Goal: Information Seeking & Learning: Learn about a topic

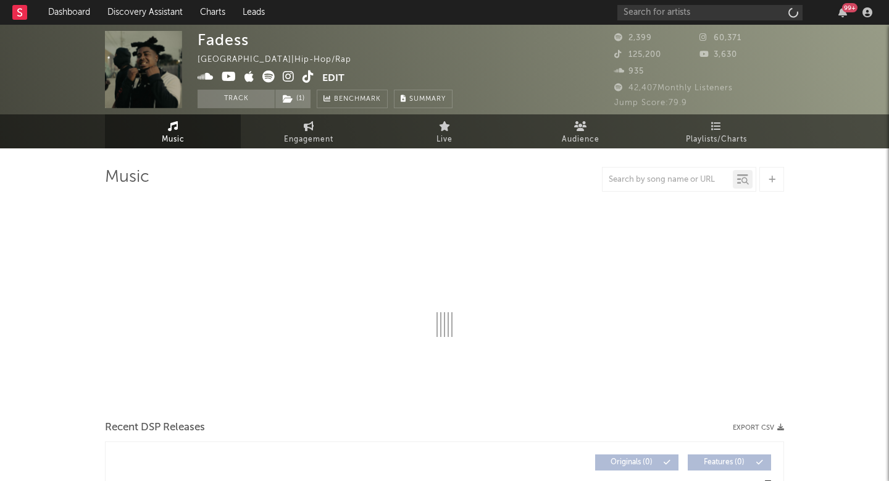
click at [286, 80] on icon at bounding box center [289, 76] width 12 height 12
select select "6m"
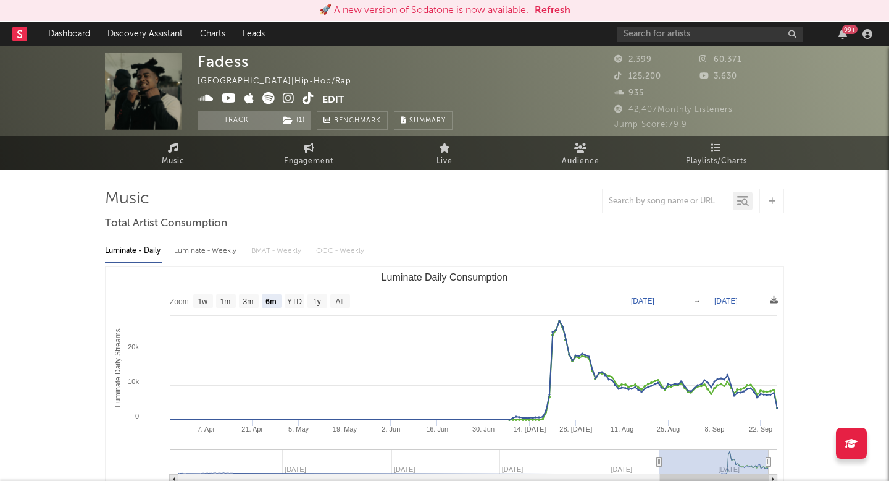
click at [547, 7] on button "Refresh" at bounding box center [553, 10] width 36 height 15
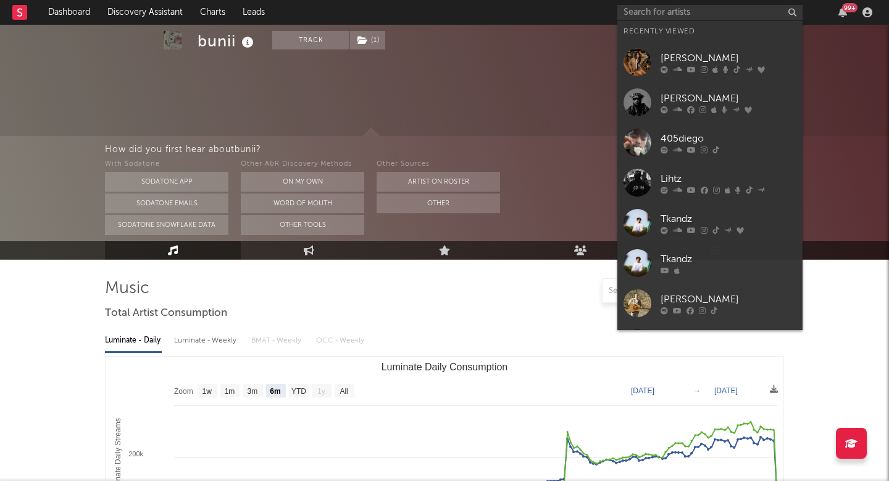
select select "6m"
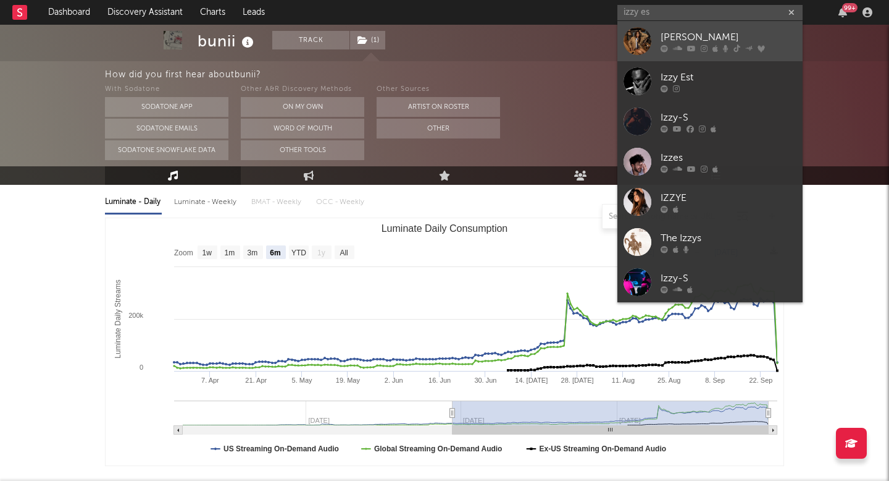
type input "izzy es"
click at [750, 47] on icon at bounding box center [749, 47] width 7 height 5
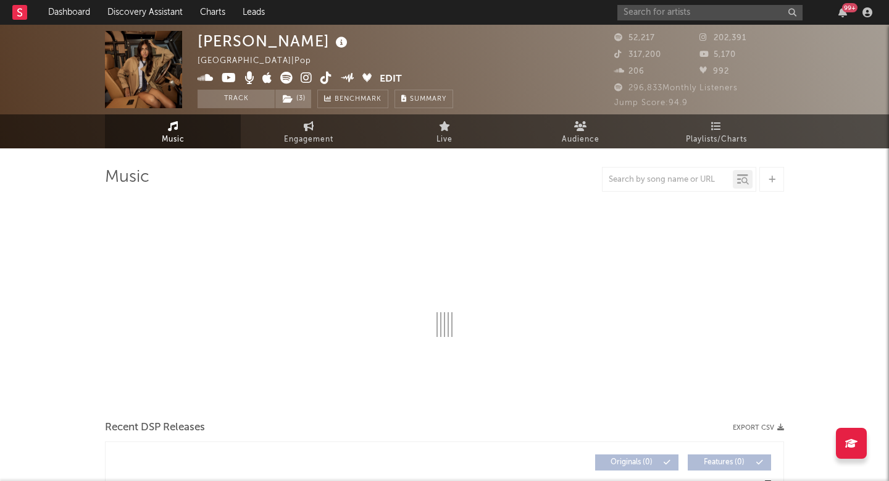
select select "6m"
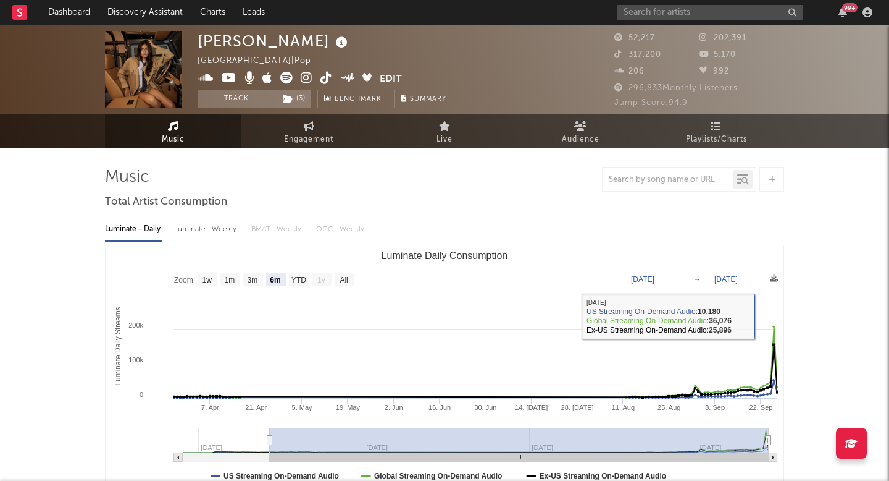
click at [652, 2] on div "99 +" at bounding box center [747, 12] width 259 height 25
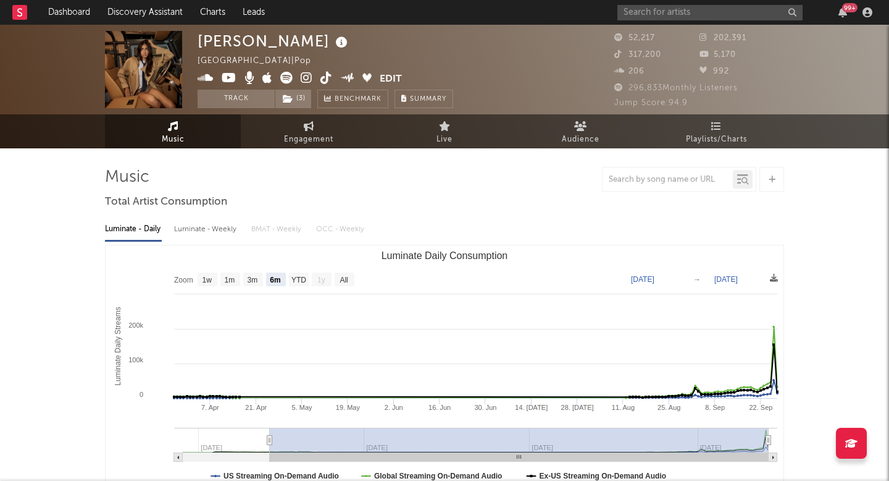
click at [652, 2] on div "99 +" at bounding box center [747, 12] width 259 height 25
click at [642, 12] on input "text" at bounding box center [710, 12] width 185 height 15
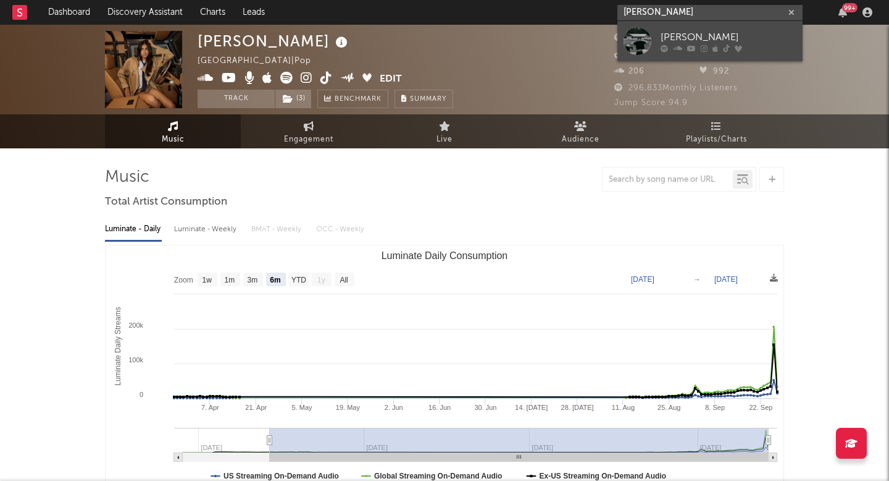
type input "tom stiletto"
click at [683, 32] on div "Tom Siletto" at bounding box center [729, 37] width 136 height 15
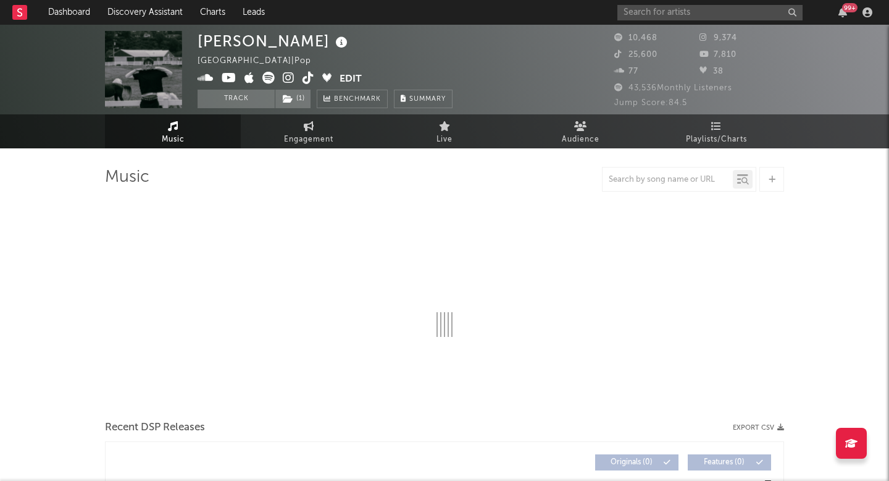
select select "6m"
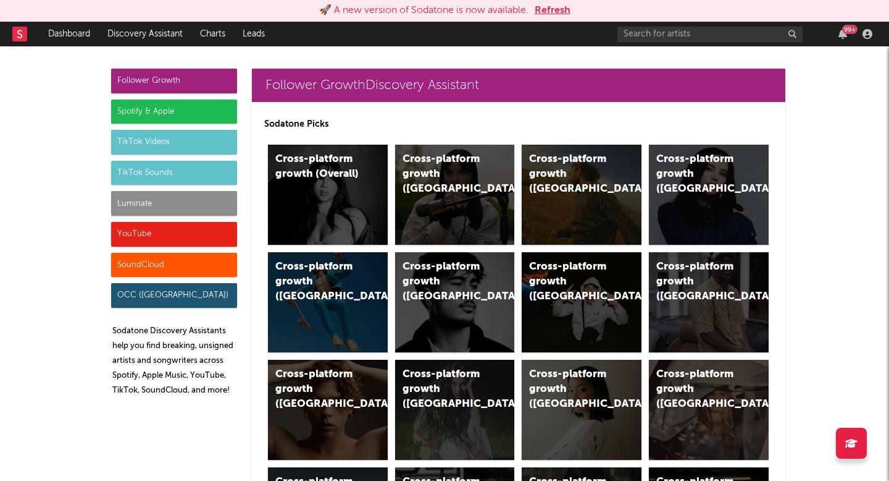
click at [647, 43] on div "99 +" at bounding box center [747, 34] width 259 height 25
click at [649, 35] on input "text" at bounding box center [710, 34] width 185 height 15
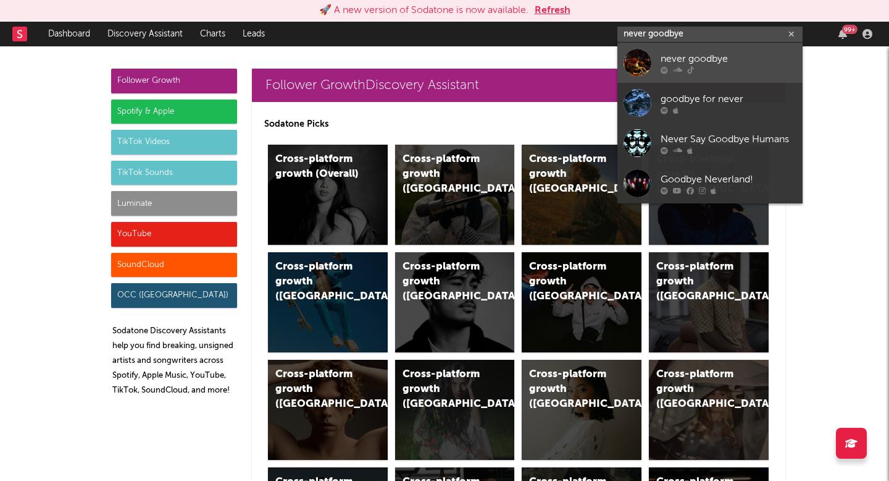
type input "never goodbye"
click at [702, 60] on div "never goodbye" at bounding box center [729, 58] width 136 height 15
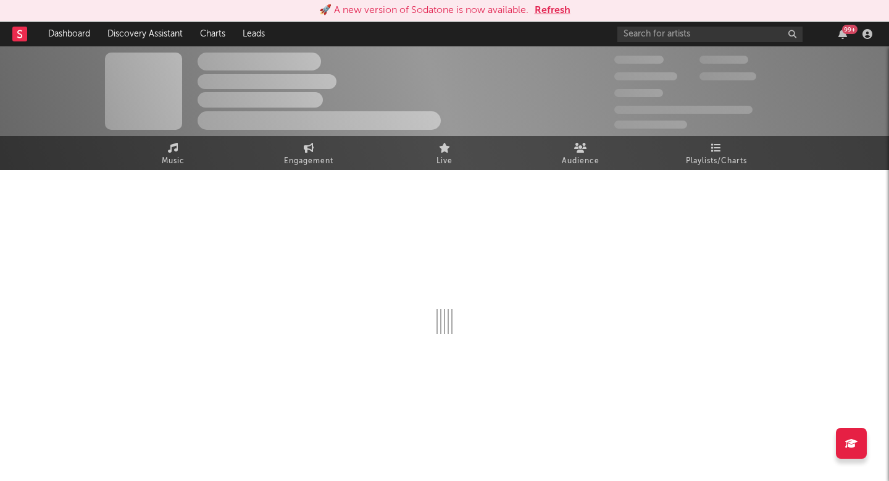
select select "1w"
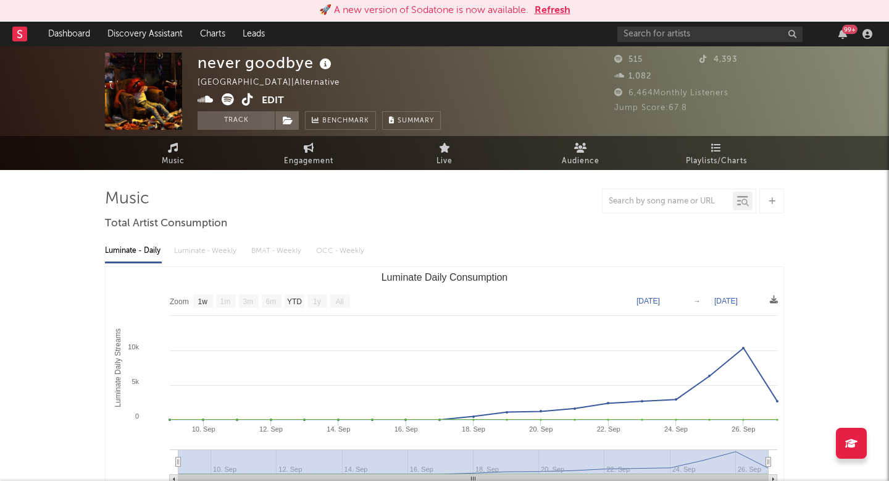
click at [246, 104] on icon at bounding box center [248, 99] width 12 height 12
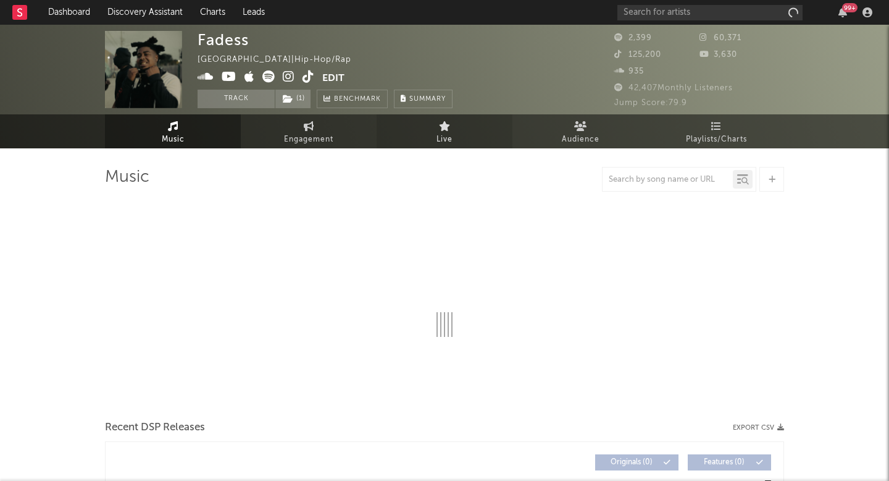
select select "6m"
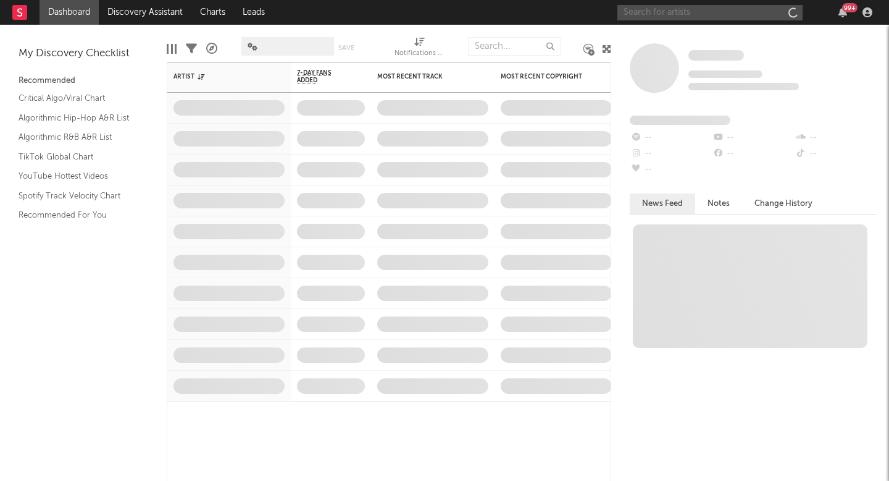
click at [663, 13] on input "text" at bounding box center [710, 12] width 185 height 15
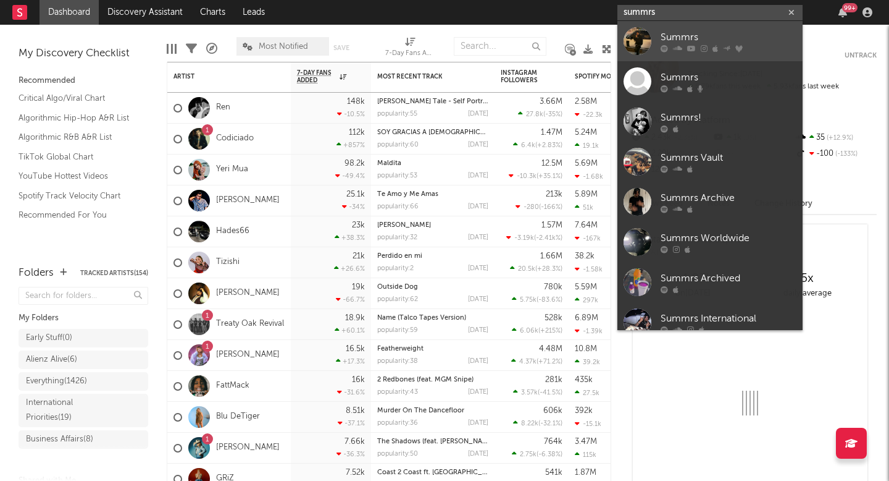
type input "summrs"
click at [681, 26] on link "Summrs" at bounding box center [710, 41] width 185 height 40
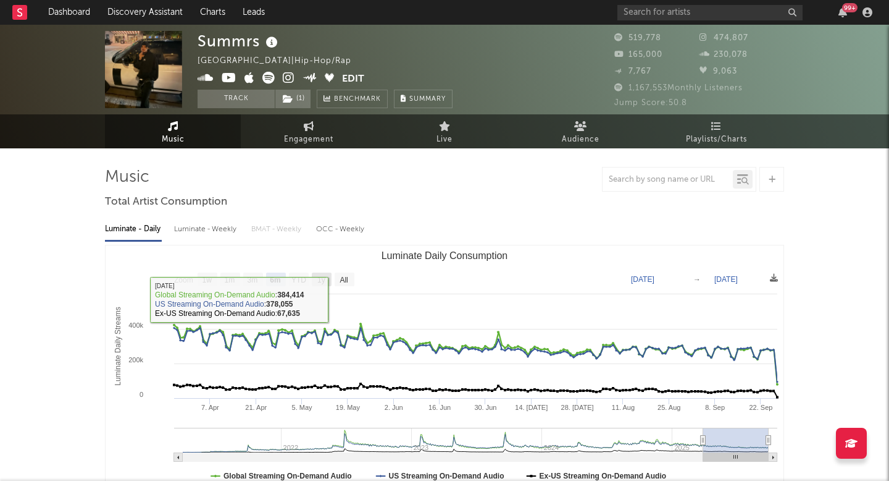
click at [317, 277] on text "1y" at bounding box center [321, 279] width 8 height 9
select select "1y"
type input "2024-09-27"
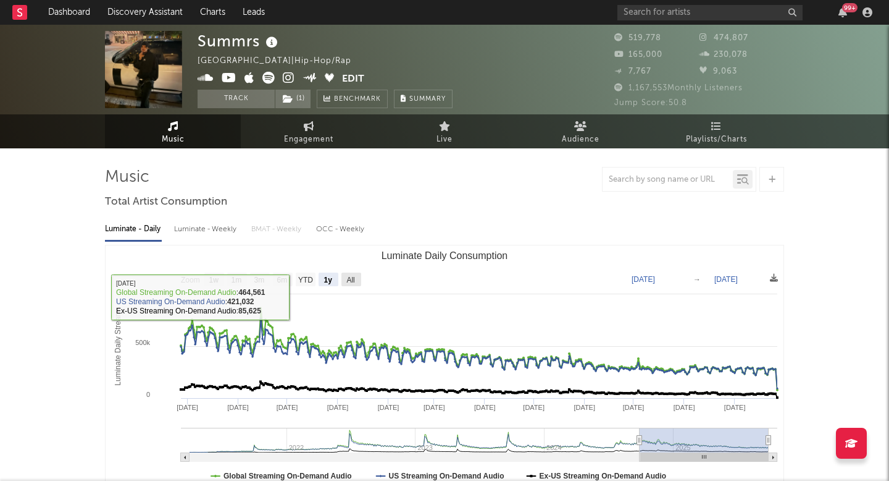
click at [351, 279] on text "All" at bounding box center [351, 279] width 8 height 9
select select "All"
type input "2021-03-31"
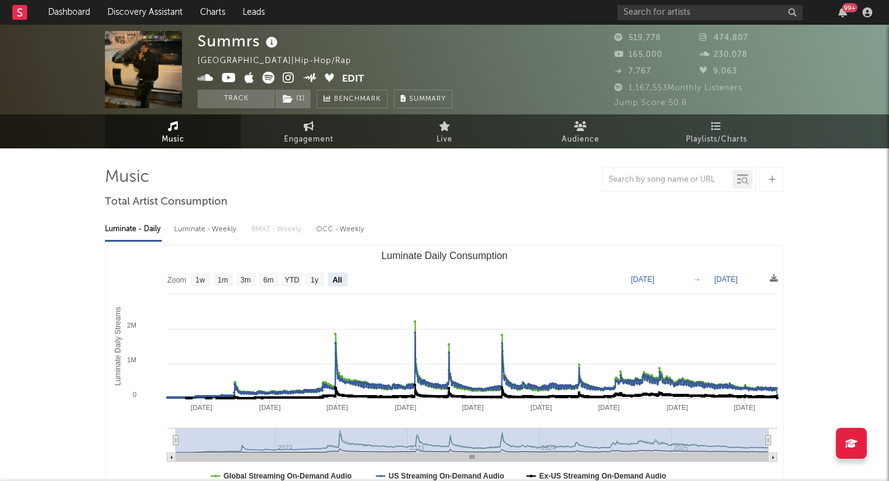
click at [710, 0] on div "99 +" at bounding box center [747, 12] width 259 height 25
click at [678, 19] on input "text" at bounding box center [710, 12] width 185 height 15
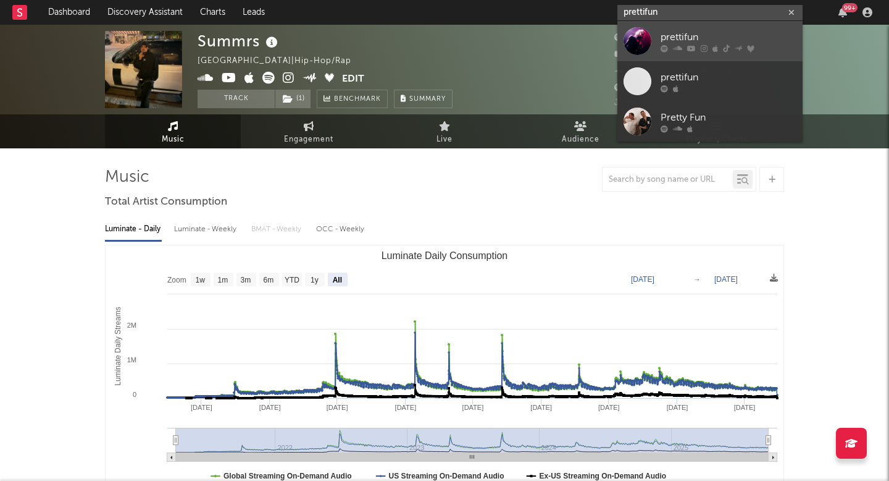
type input "prettifun"
click at [676, 37] on div "prettifun" at bounding box center [729, 37] width 136 height 15
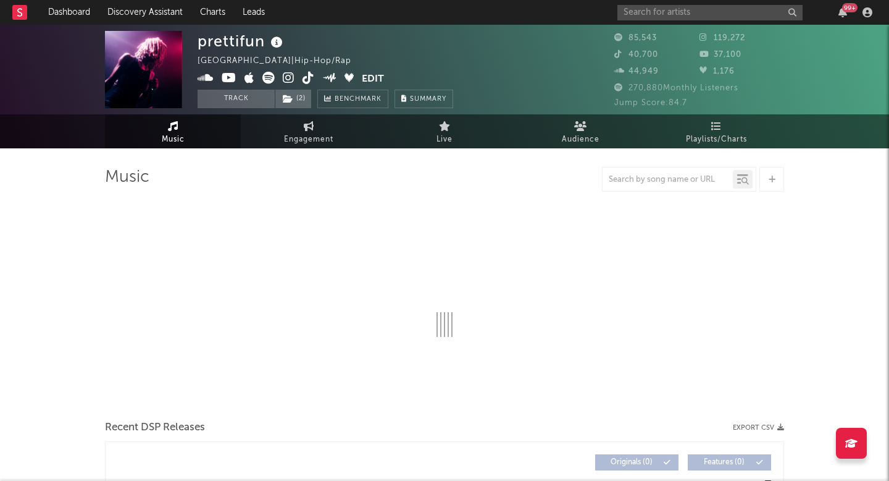
select select "6m"
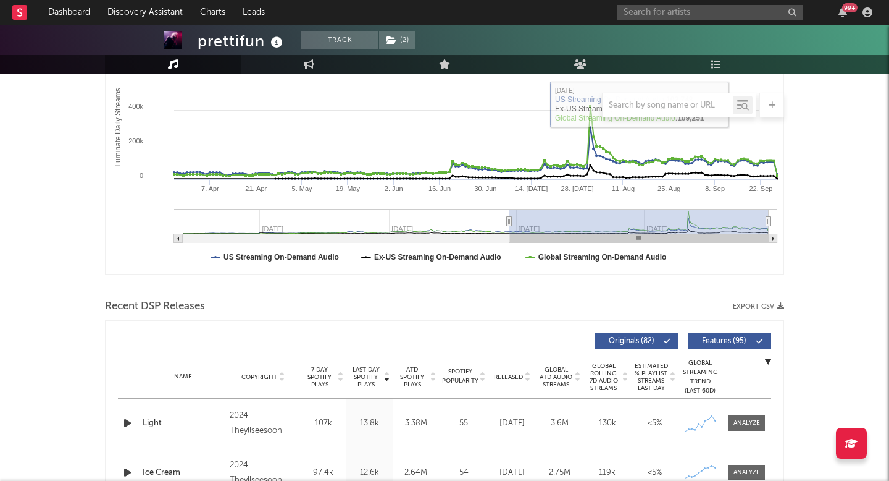
scroll to position [263, 0]
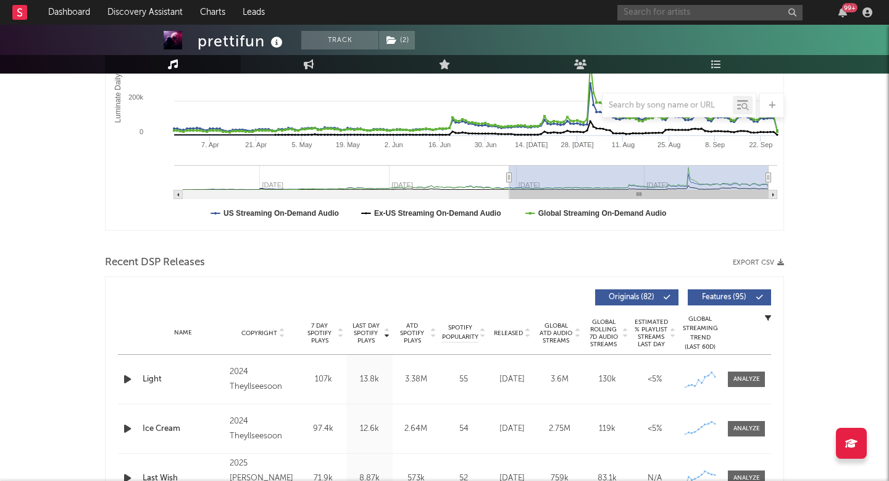
click at [663, 17] on input "text" at bounding box center [710, 12] width 185 height 15
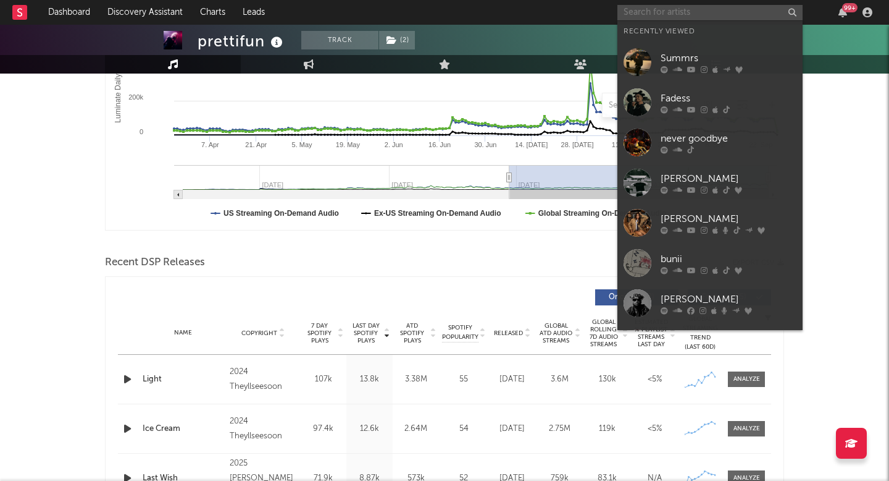
type input "n"
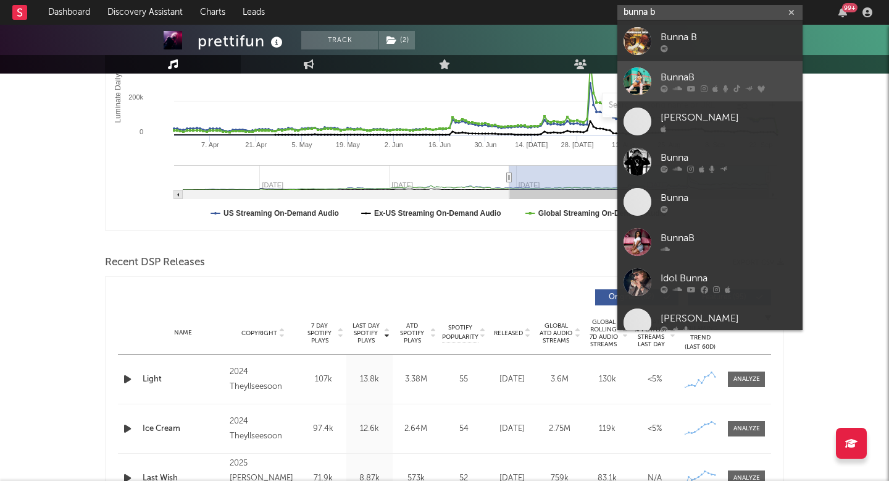
type input "bunna b"
click at [678, 70] on div "BunnaB" at bounding box center [729, 77] width 136 height 15
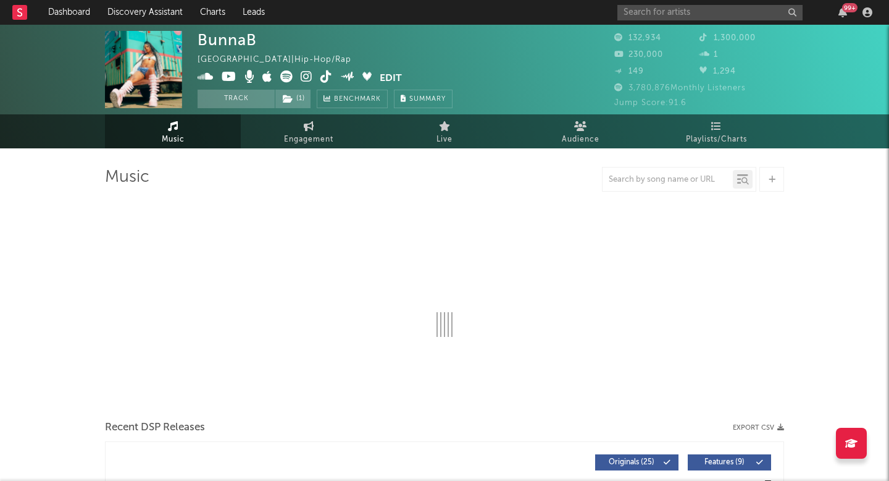
select select "6m"
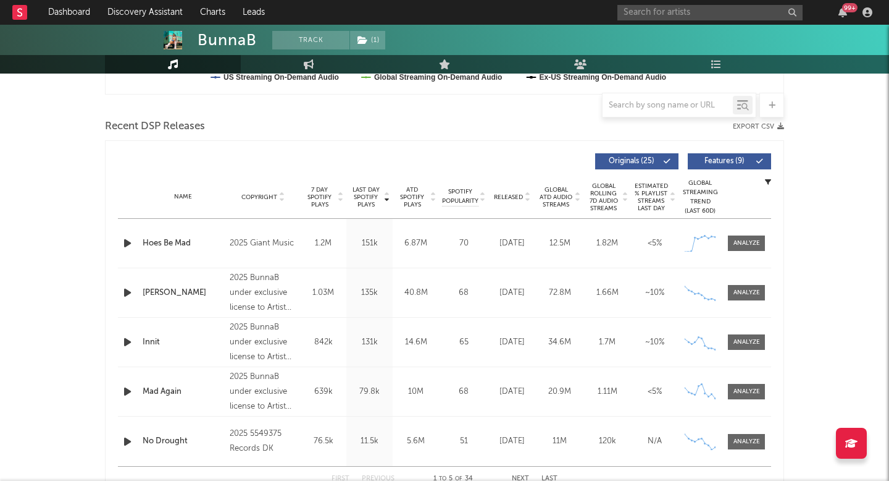
scroll to position [468, 0]
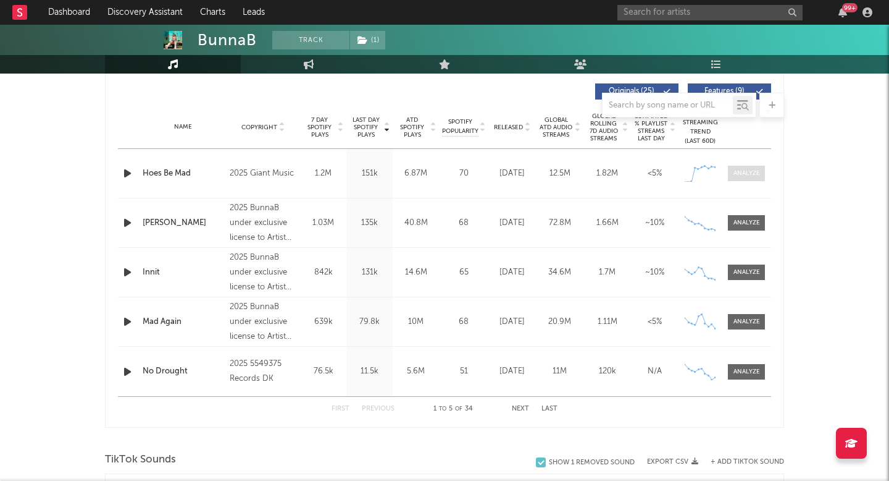
click at [738, 171] on div at bounding box center [747, 173] width 27 height 9
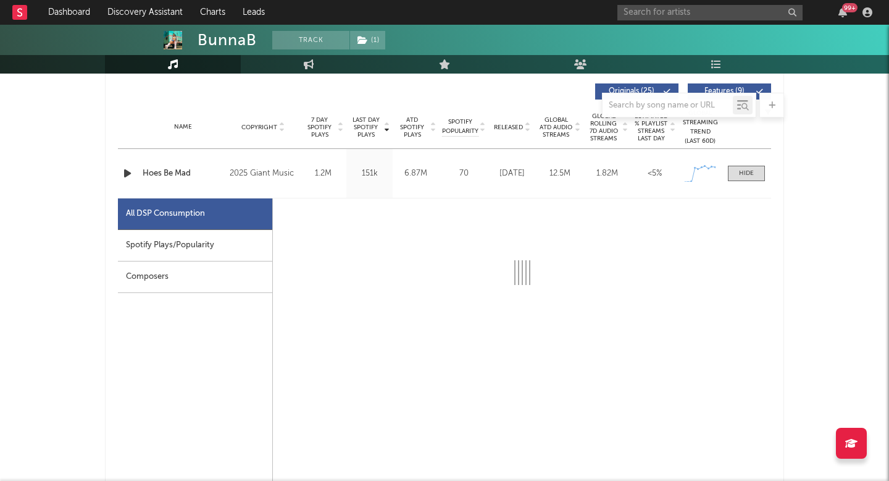
select select "1w"
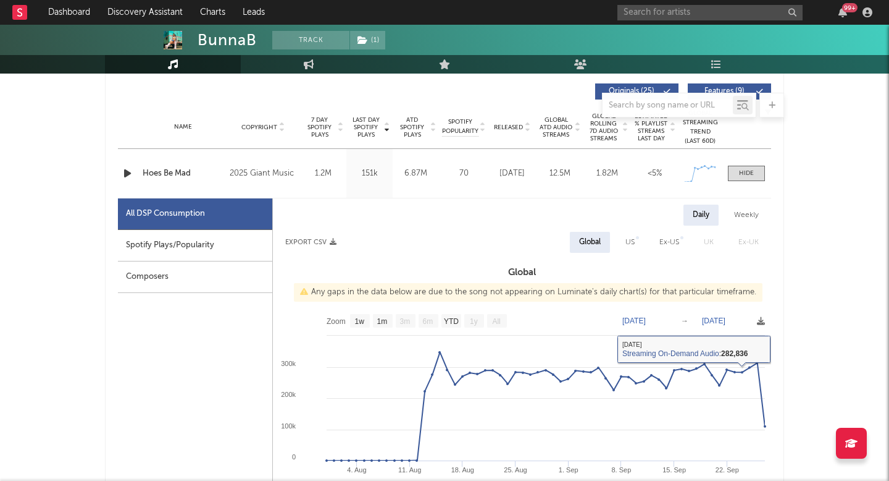
click at [625, 235] on div "US" at bounding box center [630, 242] width 28 height 21
select select "1w"
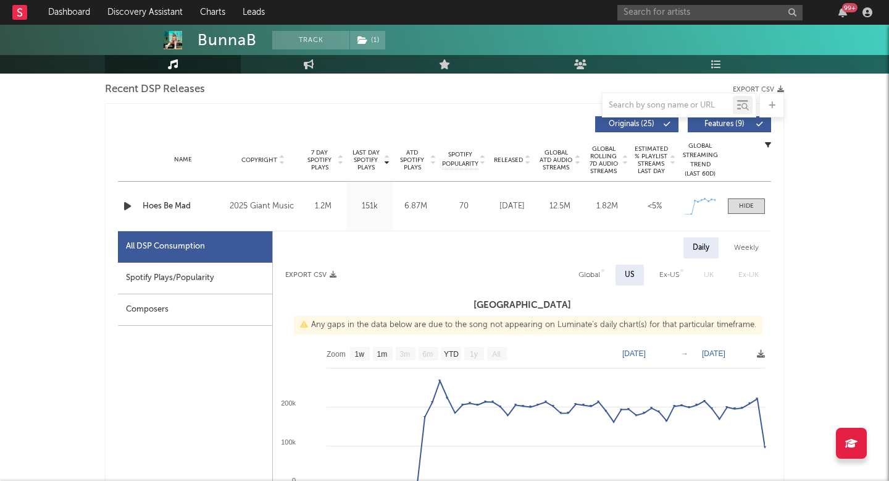
scroll to position [434, 0]
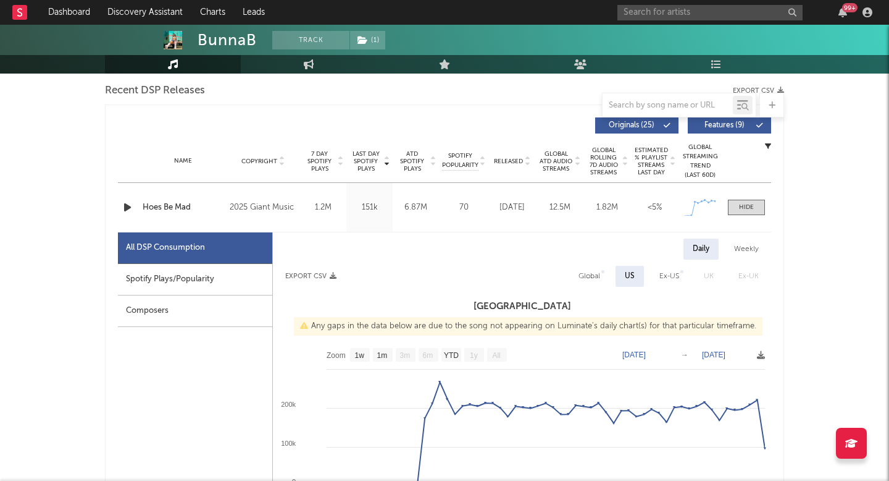
click at [753, 216] on div "Name Hoes Be Mad Copyright 2025 Giant Music Label Giant Music Album Names Hoes …" at bounding box center [444, 207] width 653 height 49
click at [742, 211] on div at bounding box center [746, 207] width 15 height 9
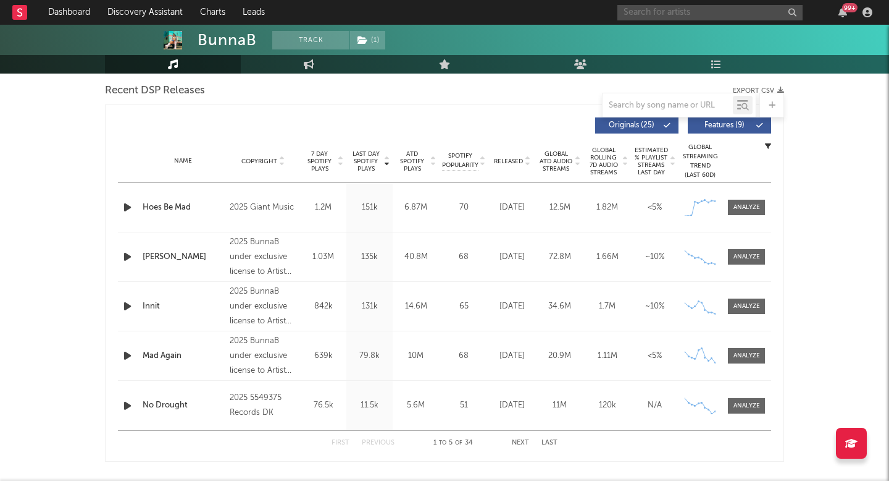
click at [644, 8] on input "text" at bounding box center [710, 12] width 185 height 15
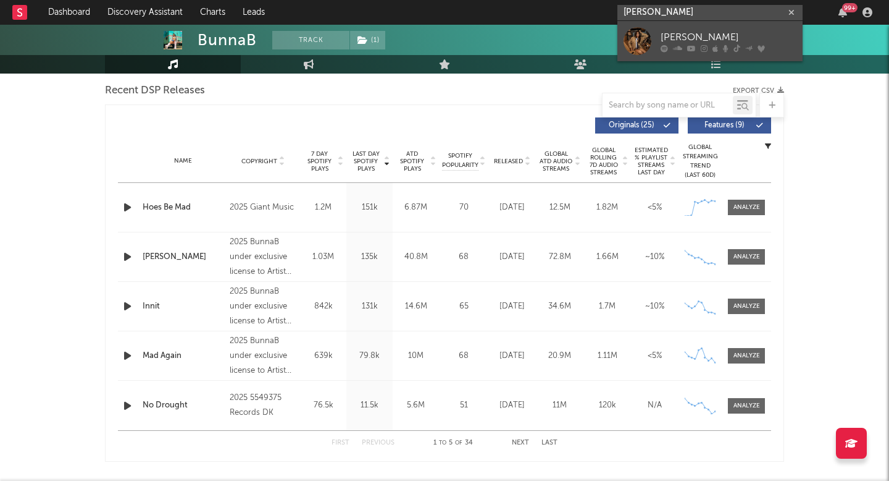
type input "izzy escobar"
click at [695, 38] on div "Izzy Escobar" at bounding box center [729, 37] width 136 height 15
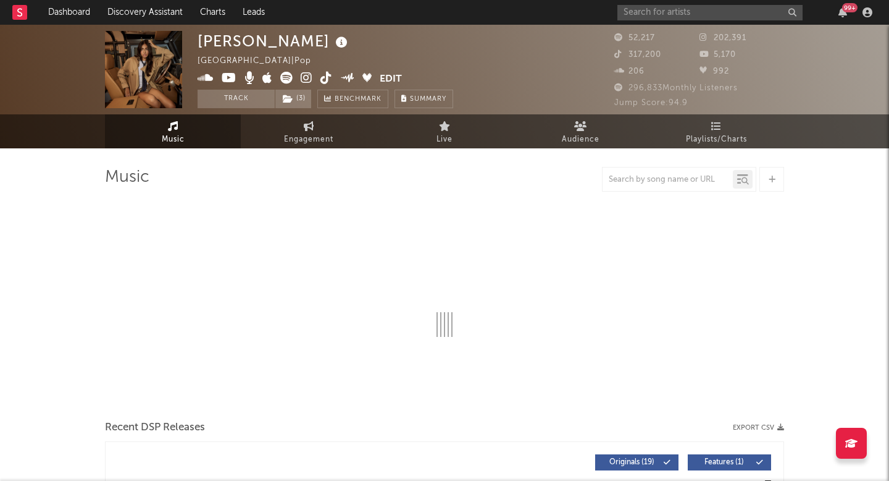
select select "6m"
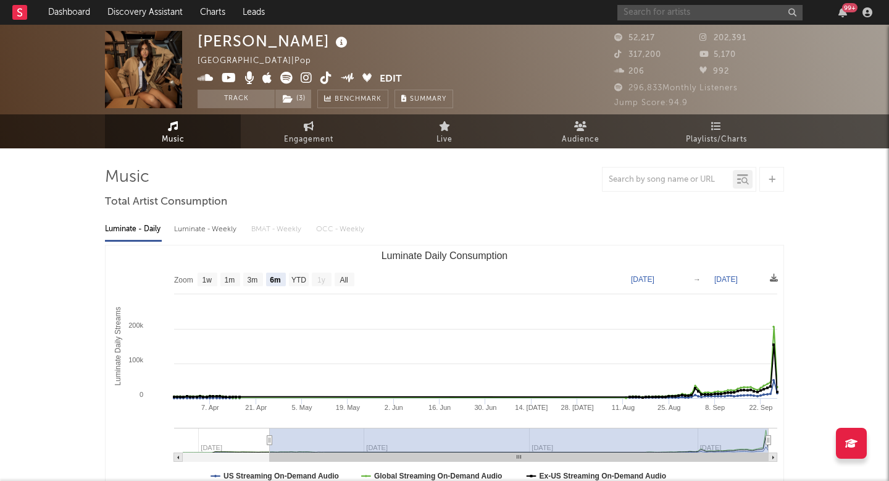
click at [661, 6] on input "text" at bounding box center [710, 12] width 185 height 15
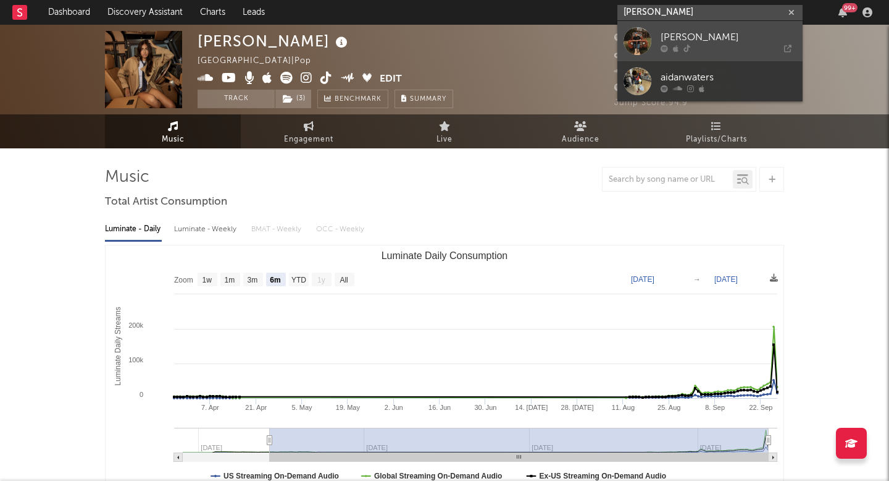
type input "aidan walters"
click at [659, 33] on link "Aidan Walters" at bounding box center [710, 41] width 185 height 40
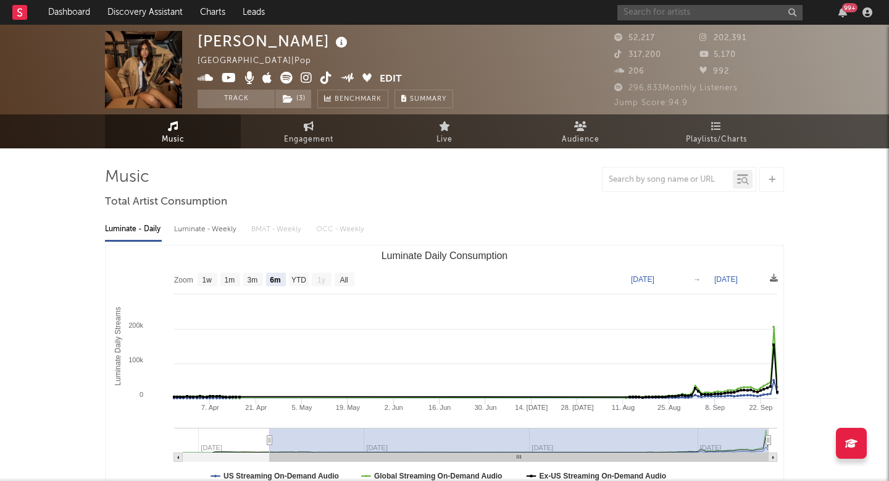
click at [699, 15] on input "text" at bounding box center [710, 12] width 185 height 15
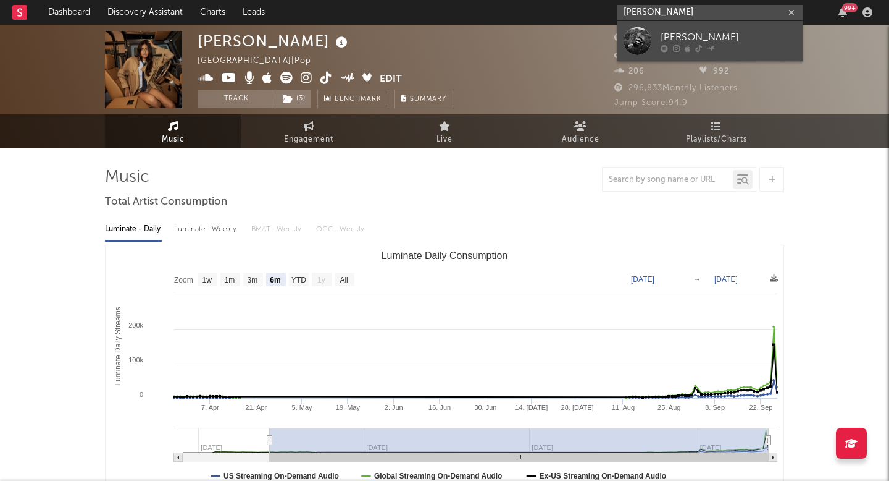
type input "emelie trahan"
click at [711, 41] on div "Emelie Trahan" at bounding box center [729, 37] width 136 height 15
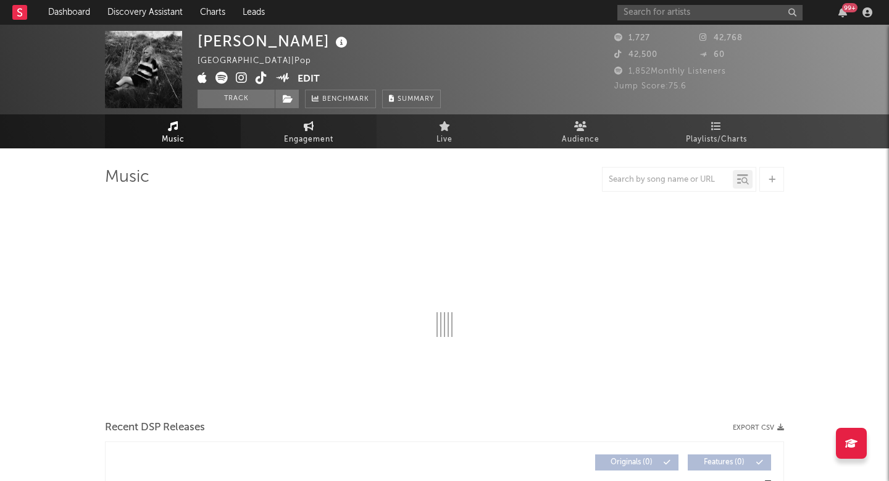
click at [296, 128] on link "Engagement" at bounding box center [309, 131] width 136 height 34
select select "1w"
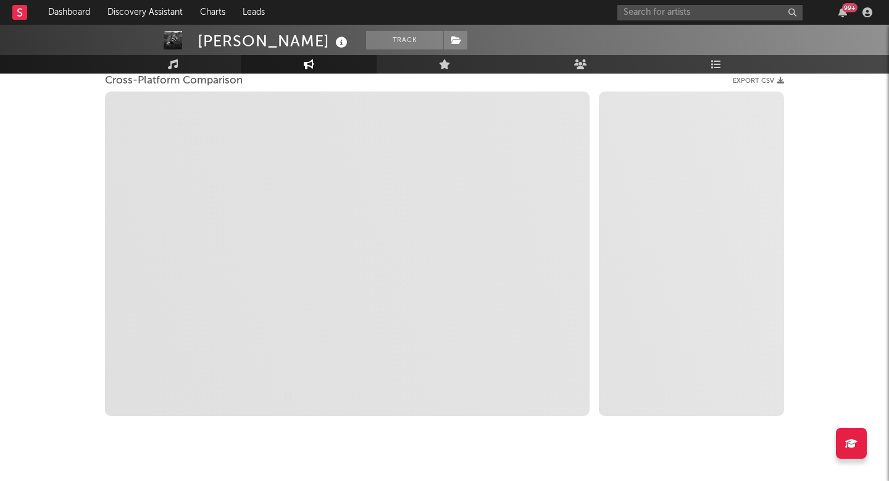
scroll to position [172, 0]
select select "1m"
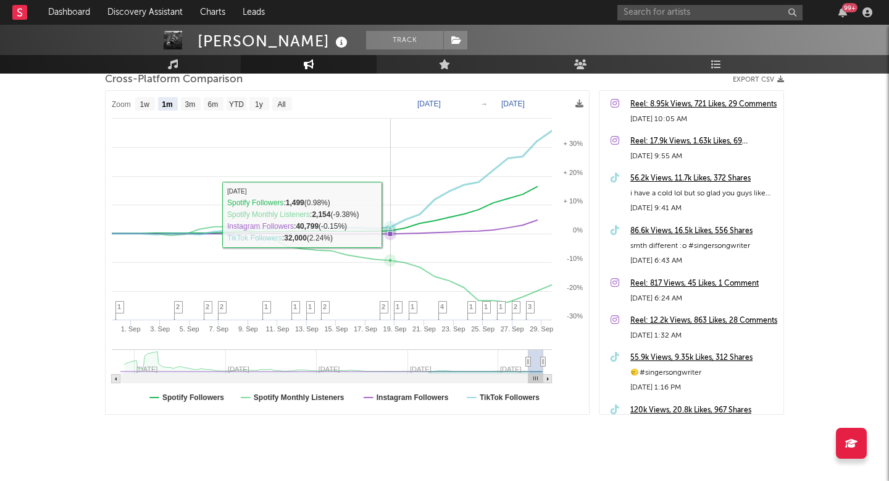
scroll to position [0, 0]
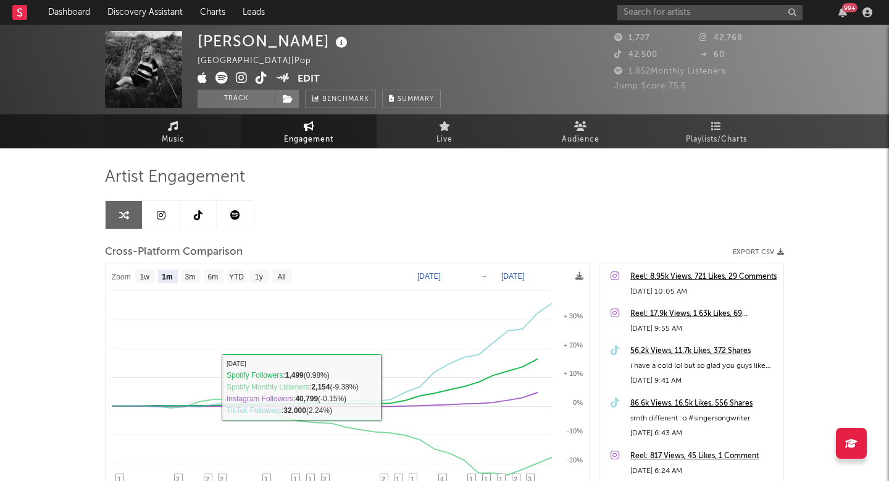
click at [185, 133] on link "Music" at bounding box center [173, 131] width 136 height 34
select select "6m"
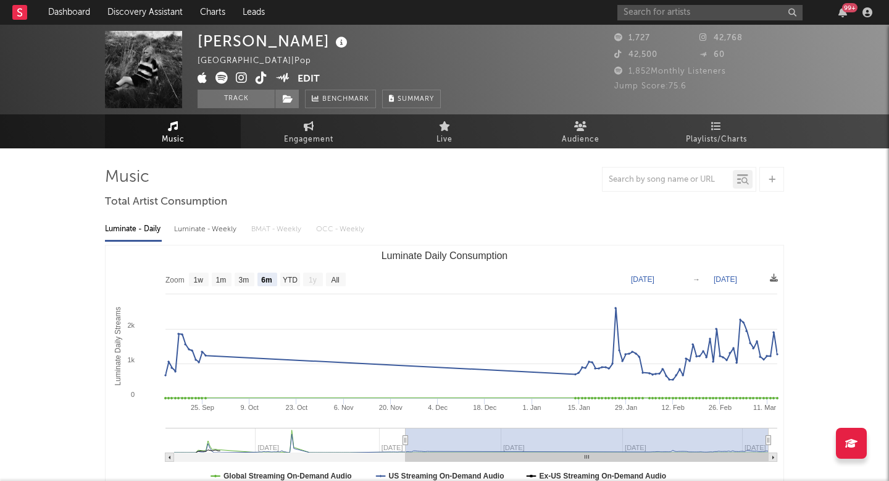
click at [240, 74] on icon at bounding box center [242, 78] width 12 height 12
click at [700, 11] on input "text" at bounding box center [710, 12] width 185 height 15
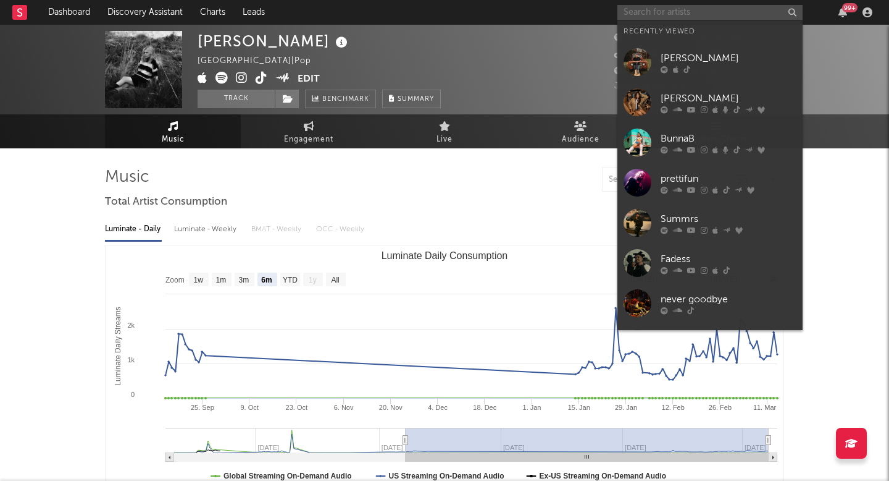
paste input "https://www.tiktok.com/@stellaleftymusic"
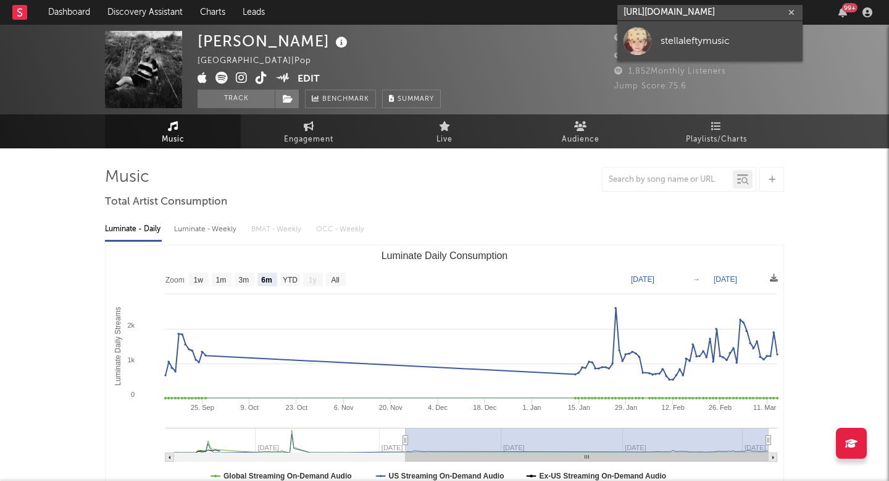
type input "https://www.tiktok.com/@stellaleftymusic"
click at [702, 50] on link "stellaleftymusic" at bounding box center [710, 41] width 185 height 40
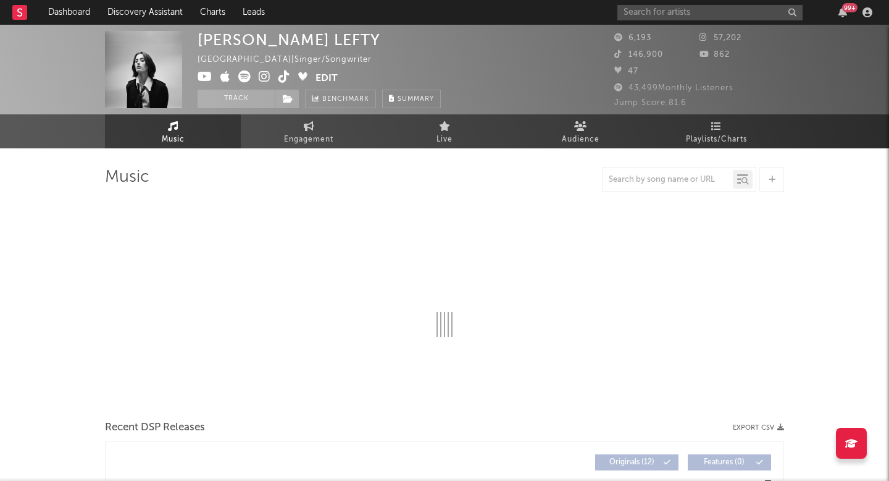
select select "6m"
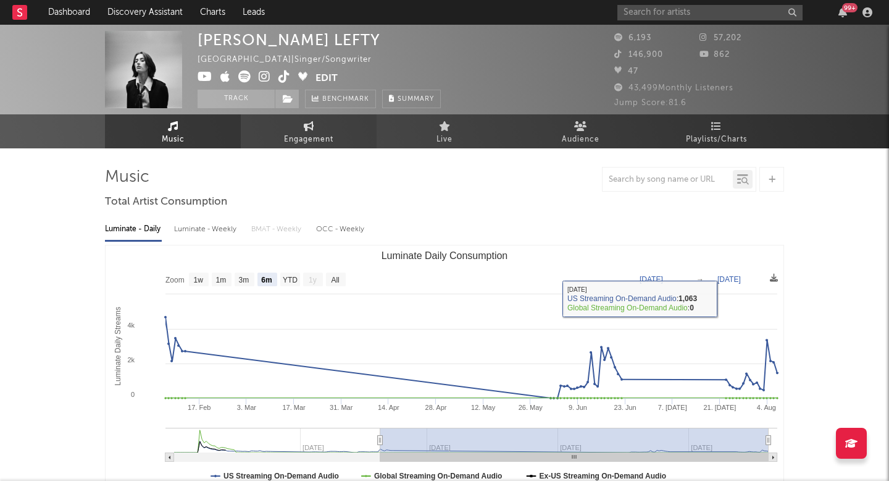
click at [313, 144] on span "Engagement" at bounding box center [308, 139] width 49 height 15
select select "1w"
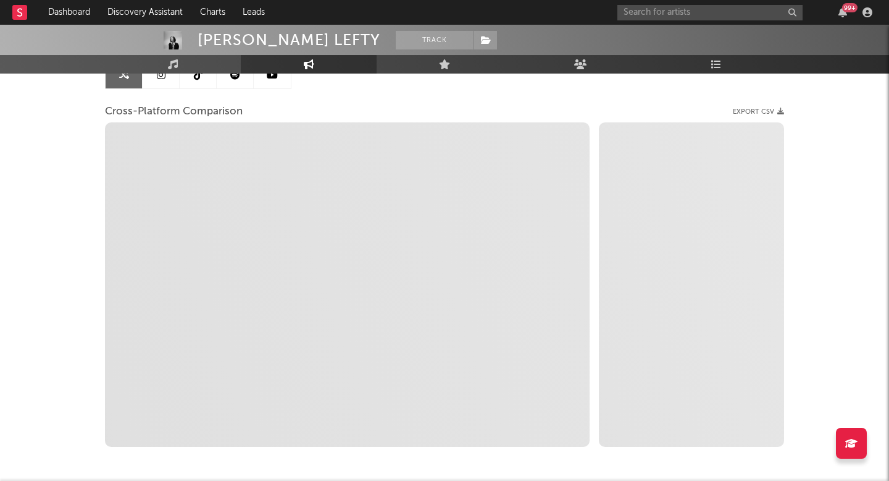
scroll to position [168, 0]
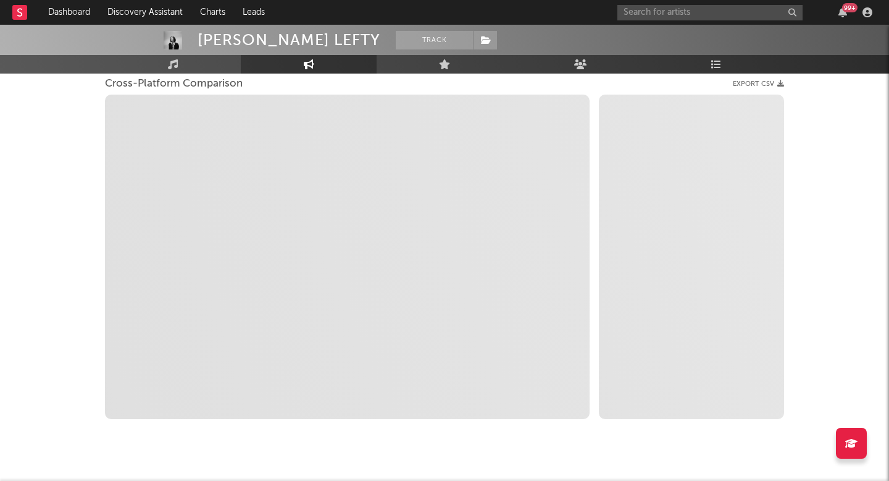
select select "1m"
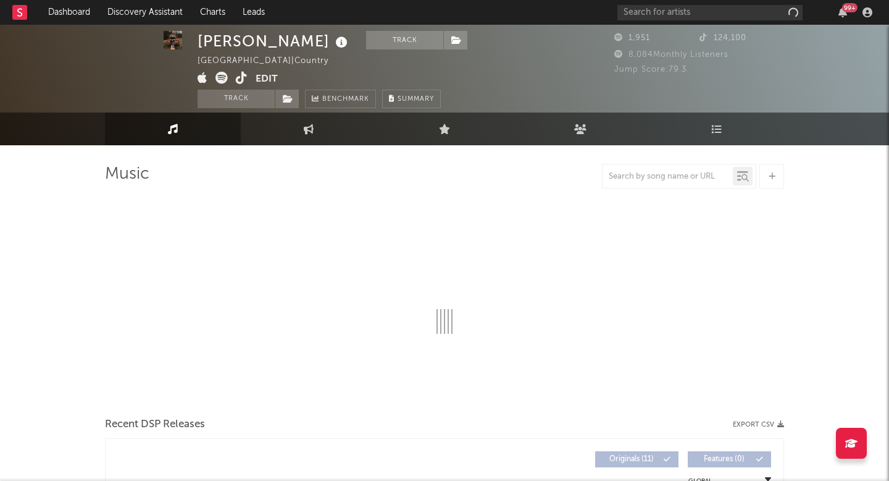
select select "1w"
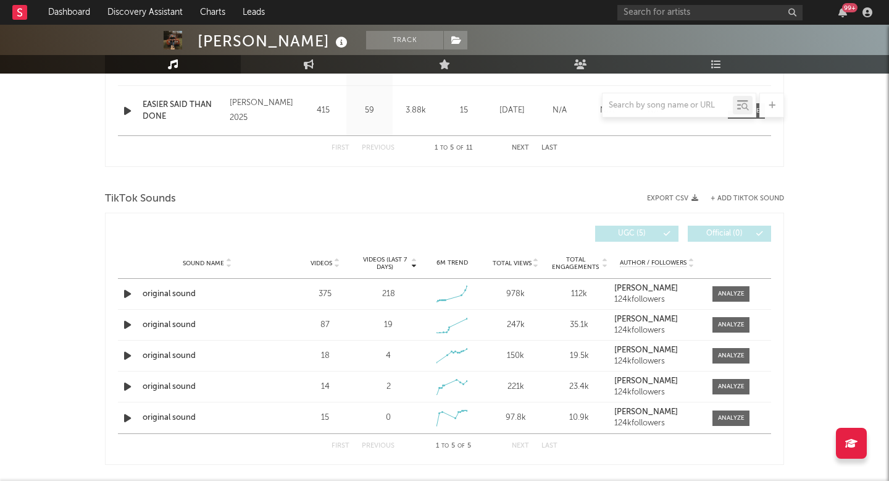
scroll to position [726, 0]
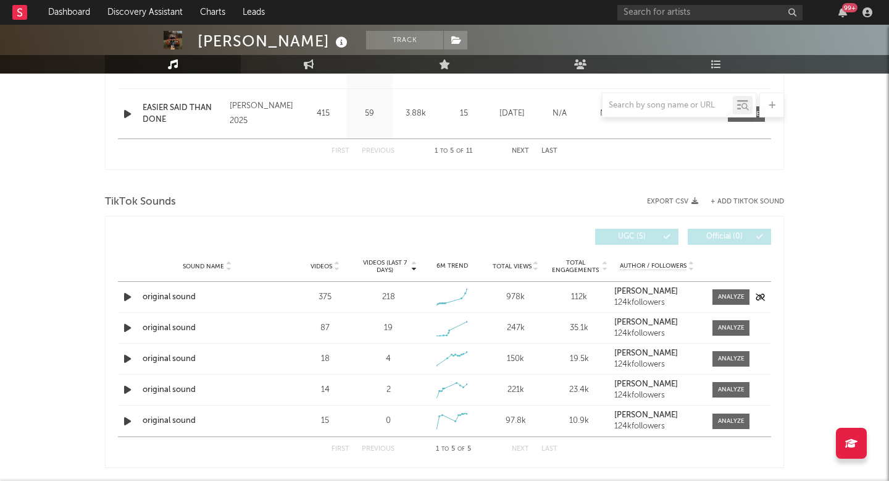
click at [715, 286] on div "Sound Name original sound Videos 375 Videos (last 7 days) 218 Weekly Growth % +…" at bounding box center [444, 297] width 653 height 30
click at [726, 290] on span at bounding box center [731, 296] width 37 height 15
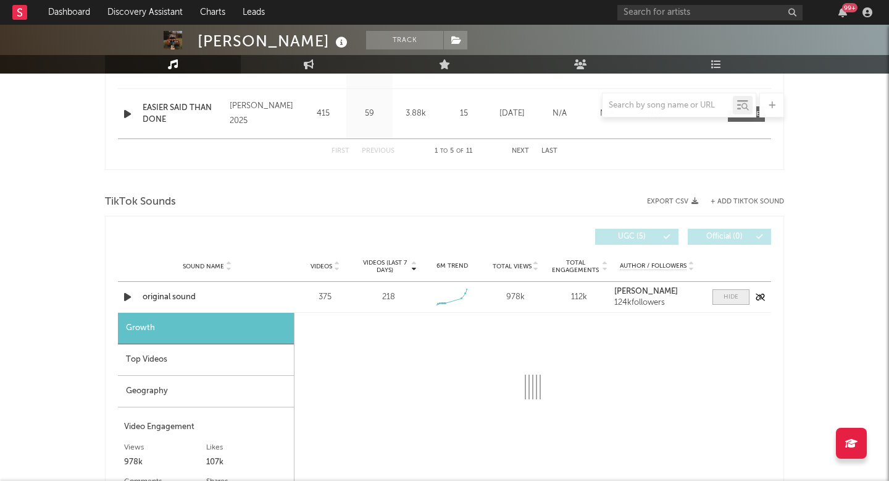
scroll to position [946, 0]
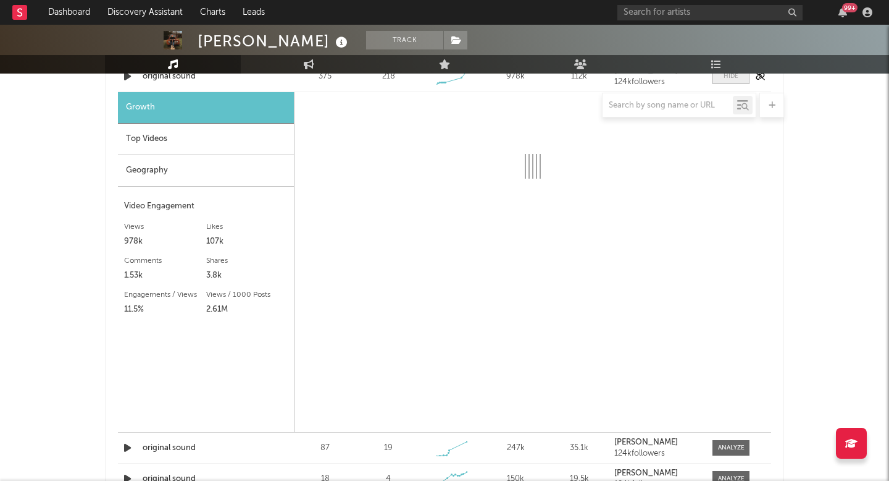
select select "1w"
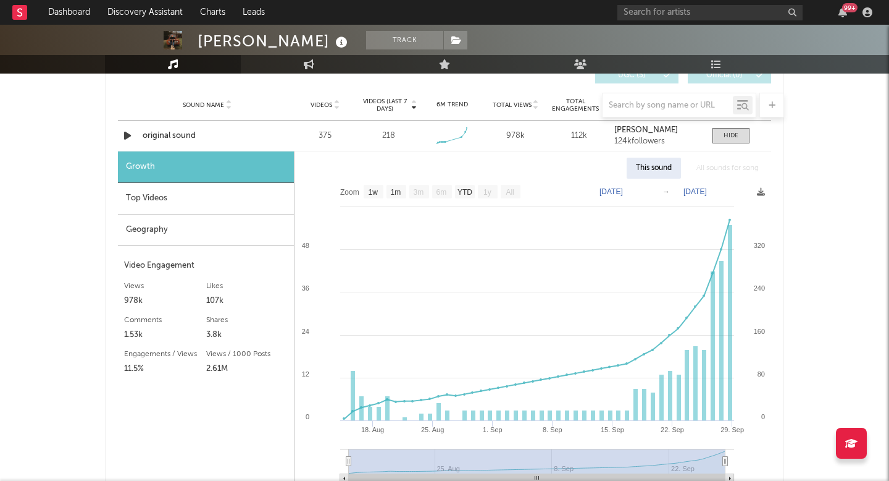
scroll to position [871, 0]
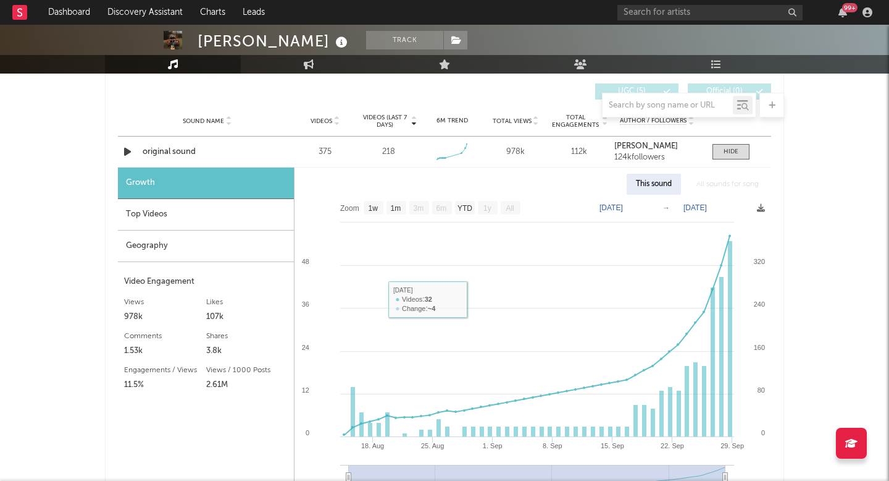
click at [208, 219] on div "Top Videos" at bounding box center [206, 215] width 176 height 32
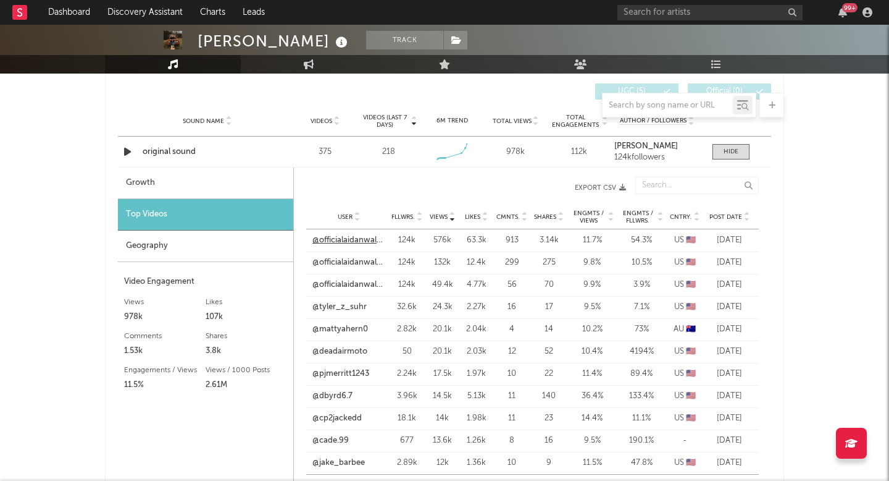
click at [338, 238] on link "@officialaidanwalters" at bounding box center [349, 240] width 73 height 12
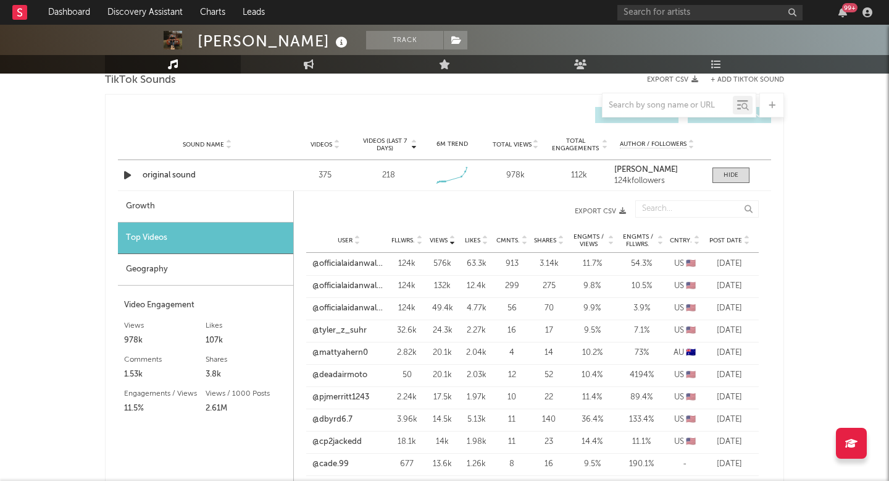
click at [234, 196] on div "Growth" at bounding box center [205, 207] width 175 height 32
select select "1w"
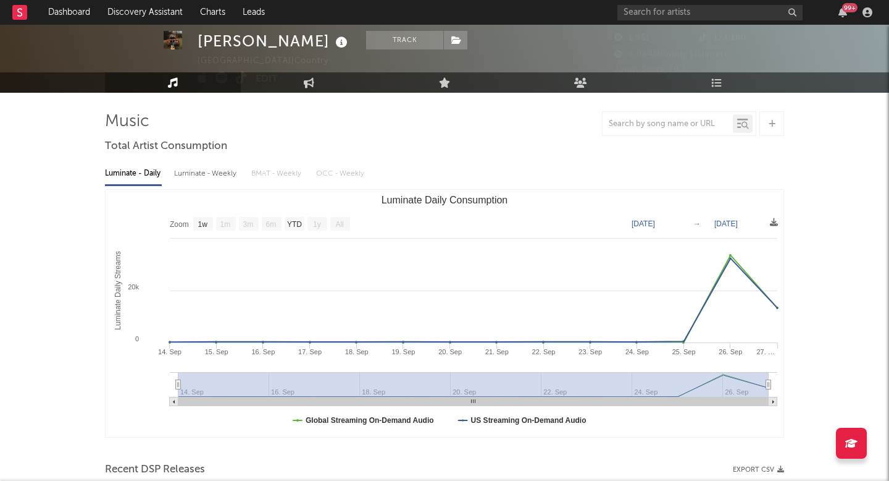
scroll to position [0, 0]
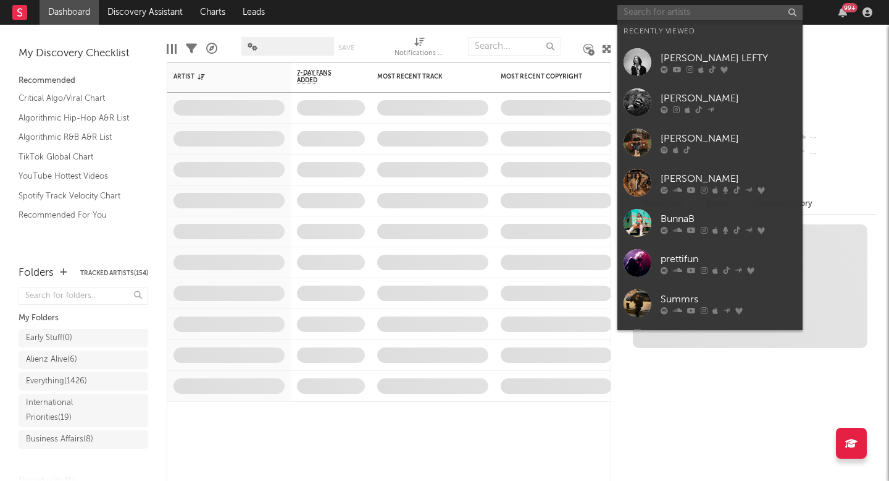
click at [645, 8] on input "text" at bounding box center [710, 12] width 185 height 15
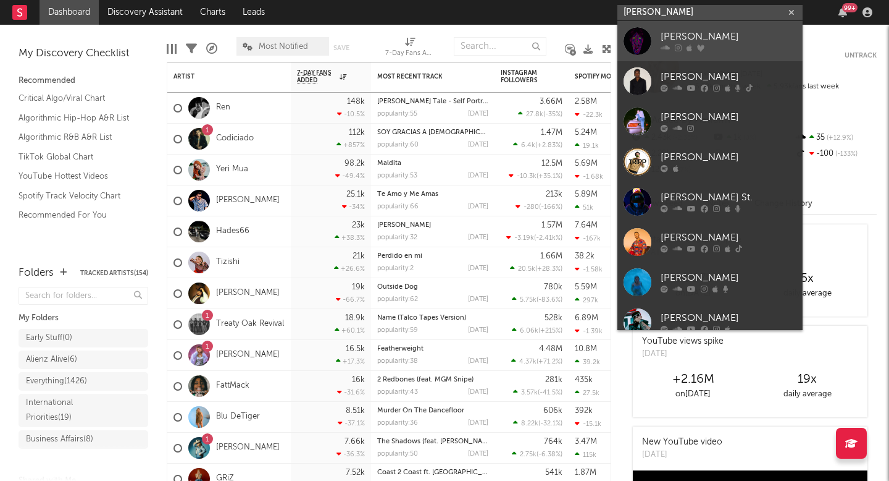
type input "tripp"
click at [666, 32] on div "Tripp" at bounding box center [729, 37] width 136 height 15
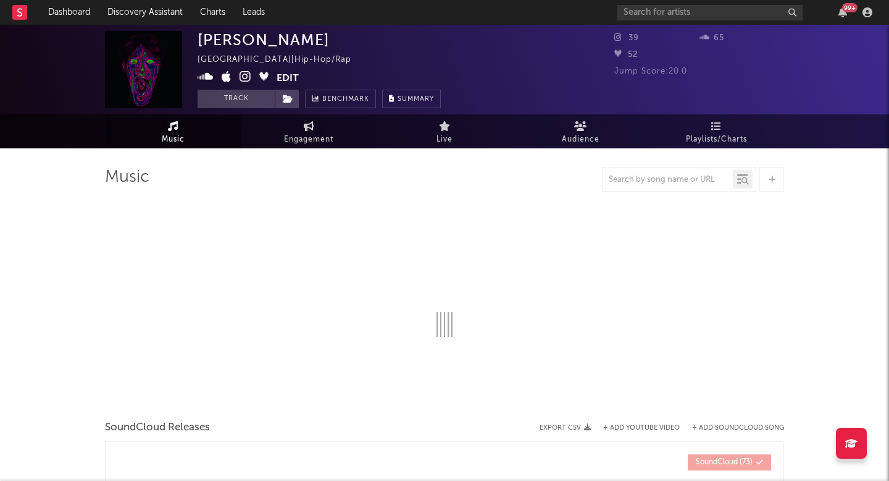
select select "1w"
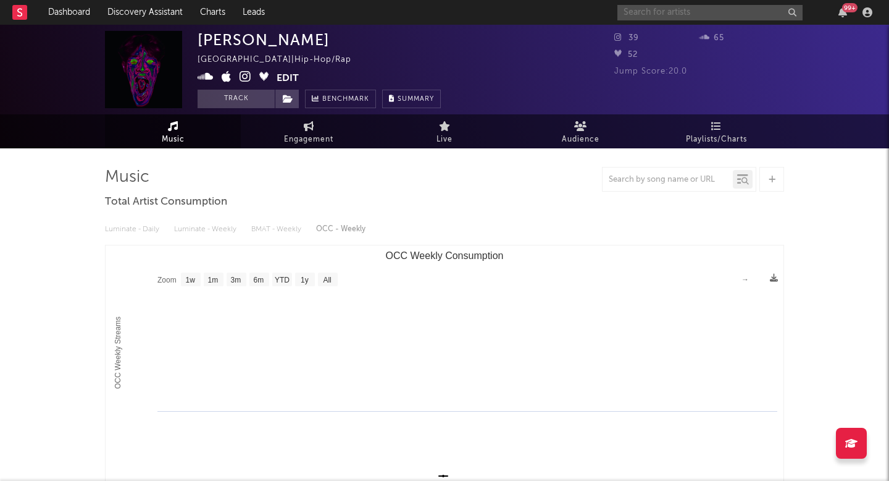
click at [671, 8] on input "text" at bounding box center [710, 12] width 185 height 15
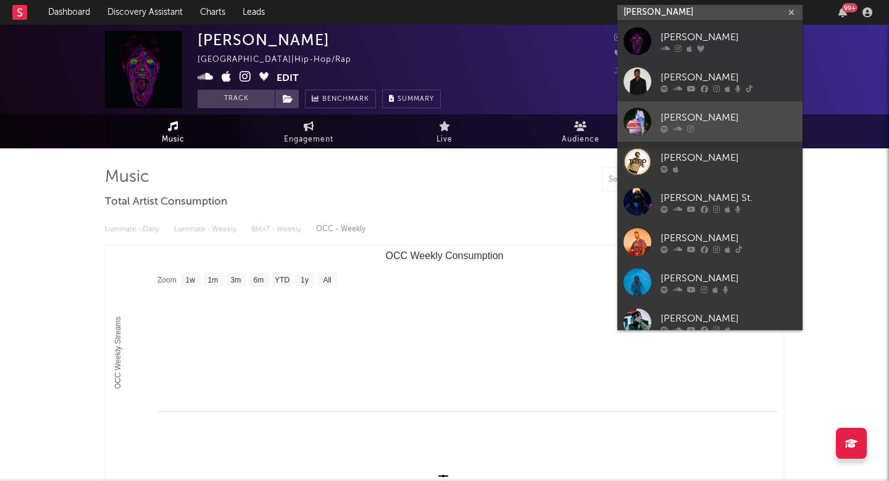
type input "tripp"
click at [694, 128] on div at bounding box center [729, 128] width 136 height 7
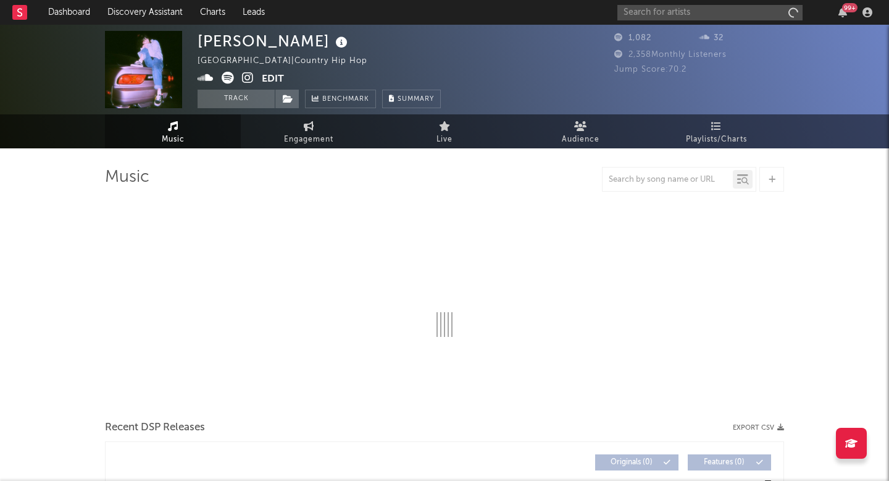
select select "1w"
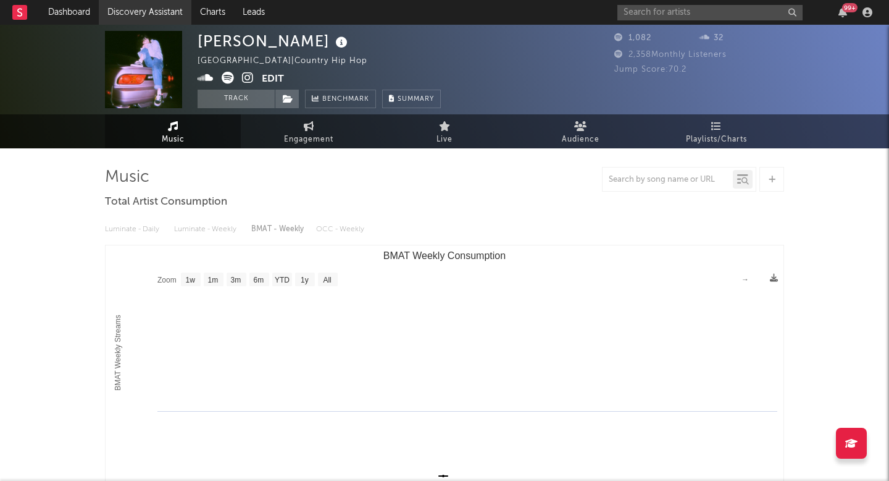
click at [150, 19] on link "Discovery Assistant" at bounding box center [145, 12] width 93 height 25
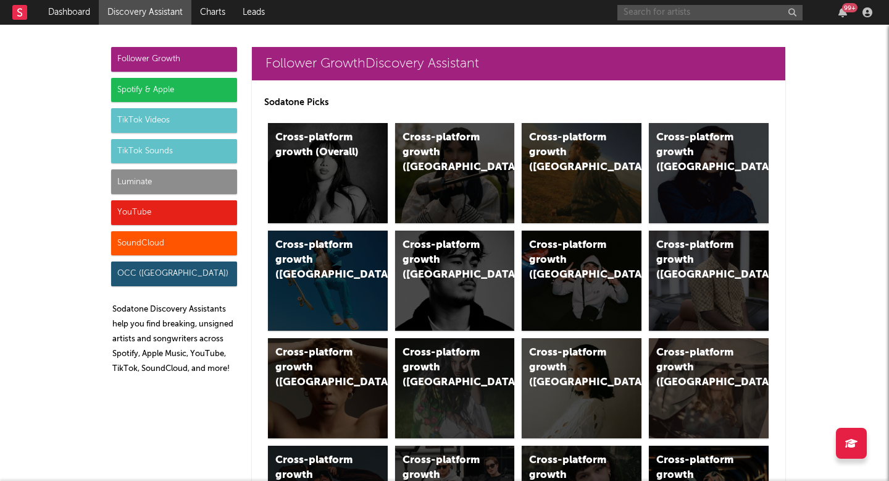
click at [689, 12] on input "text" at bounding box center [710, 12] width 185 height 15
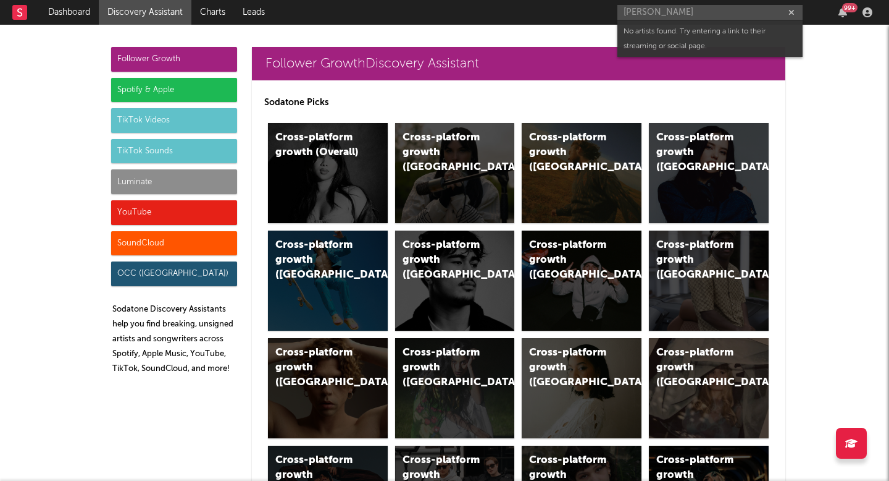
click at [729, 4] on div "hailey hutchenson 99 +" at bounding box center [747, 12] width 259 height 25
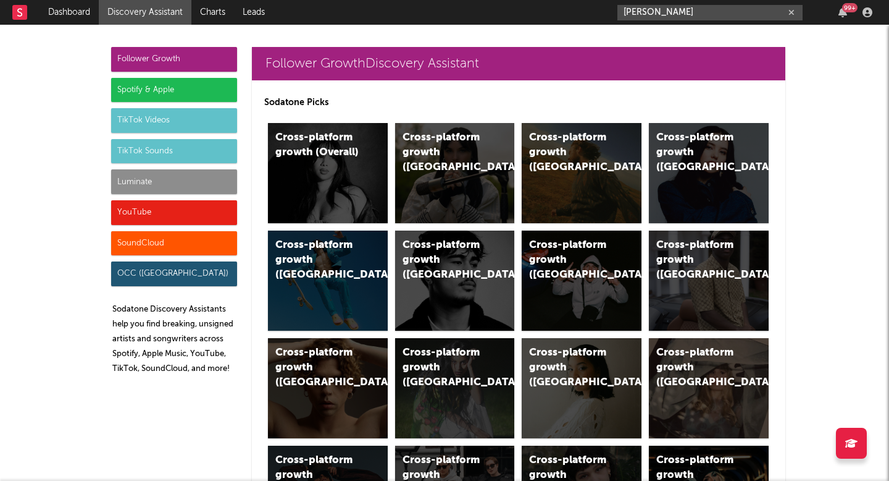
click at [693, 14] on input "hailey hutchenson" at bounding box center [710, 12] width 185 height 15
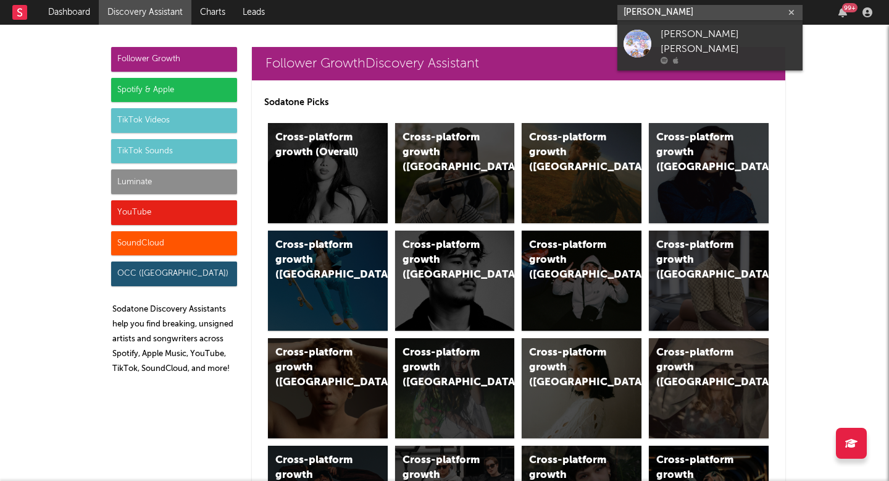
click at [684, 15] on input "hailey hutcheson" at bounding box center [710, 12] width 185 height 15
paste input "ttps://www.tiktok.com/@haileyhutchesonmusic"
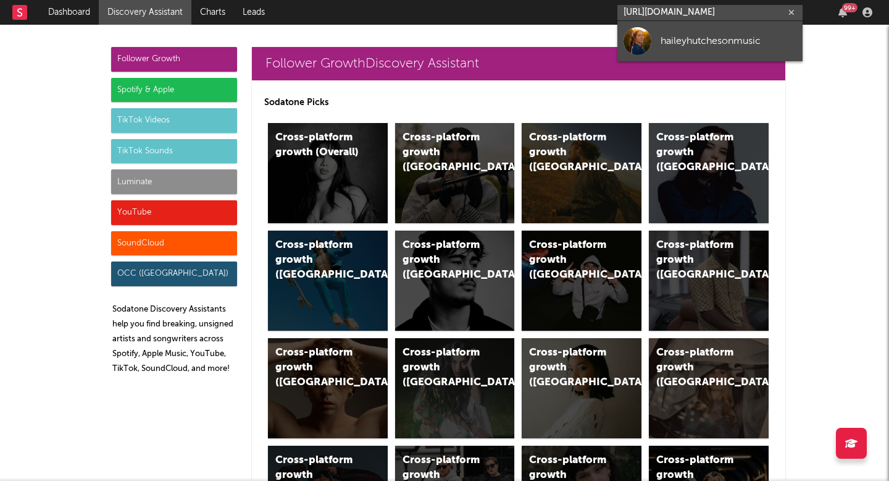
type input "https://www.tiktok.com/@haileyhutchesonmusic"
click at [682, 32] on link "haileyhutchesonmusic" at bounding box center [710, 41] width 185 height 40
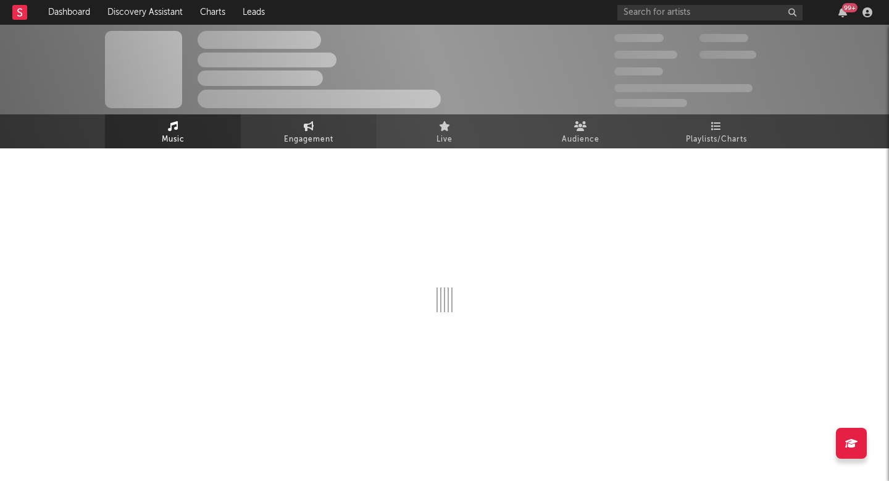
select select "1w"
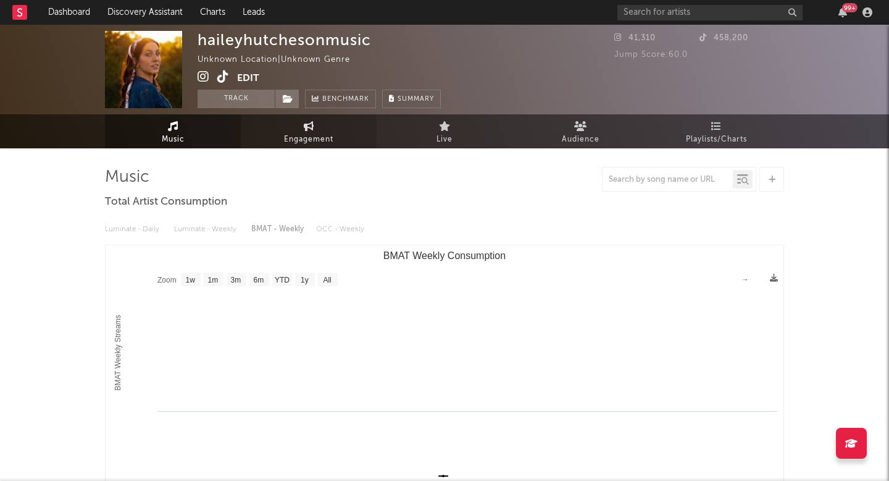
click at [301, 125] on link "Engagement" at bounding box center [309, 131] width 136 height 34
select select "1w"
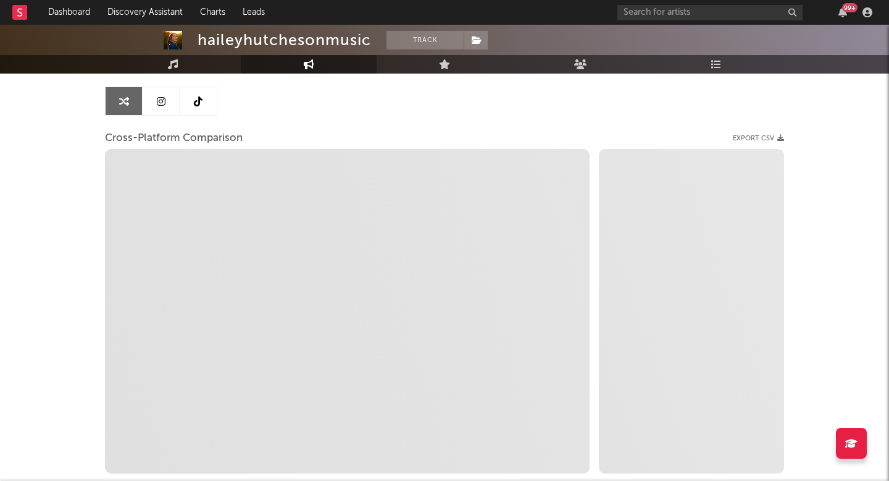
select select "1m"
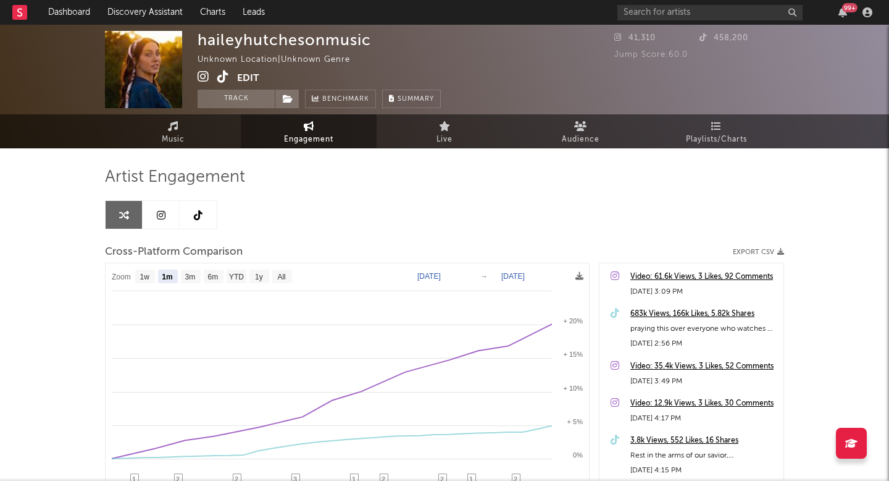
click at [196, 77] on div "haileyhutchesonmusic Unknown Location | Unknown Genre Edit Track Benchmark Summ…" at bounding box center [444, 70] width 889 height 90
click at [205, 77] on icon at bounding box center [204, 76] width 12 height 12
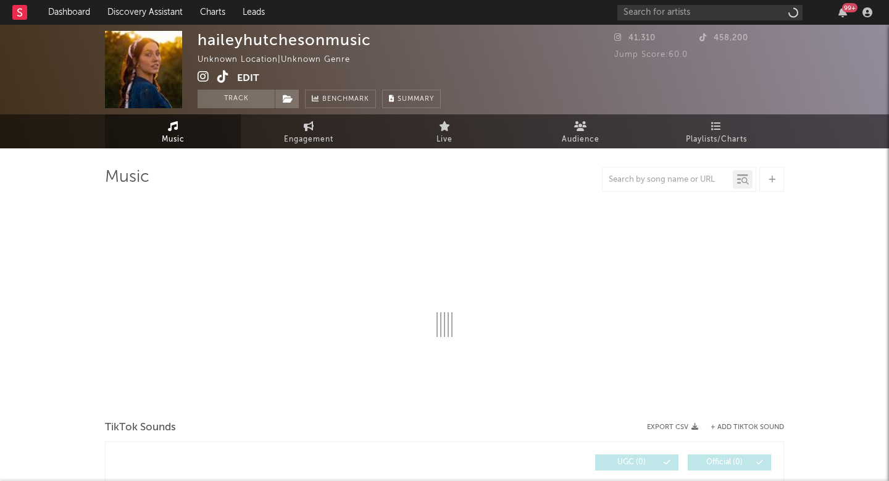
select select "1w"
